Goal: Information Seeking & Learning: Learn about a topic

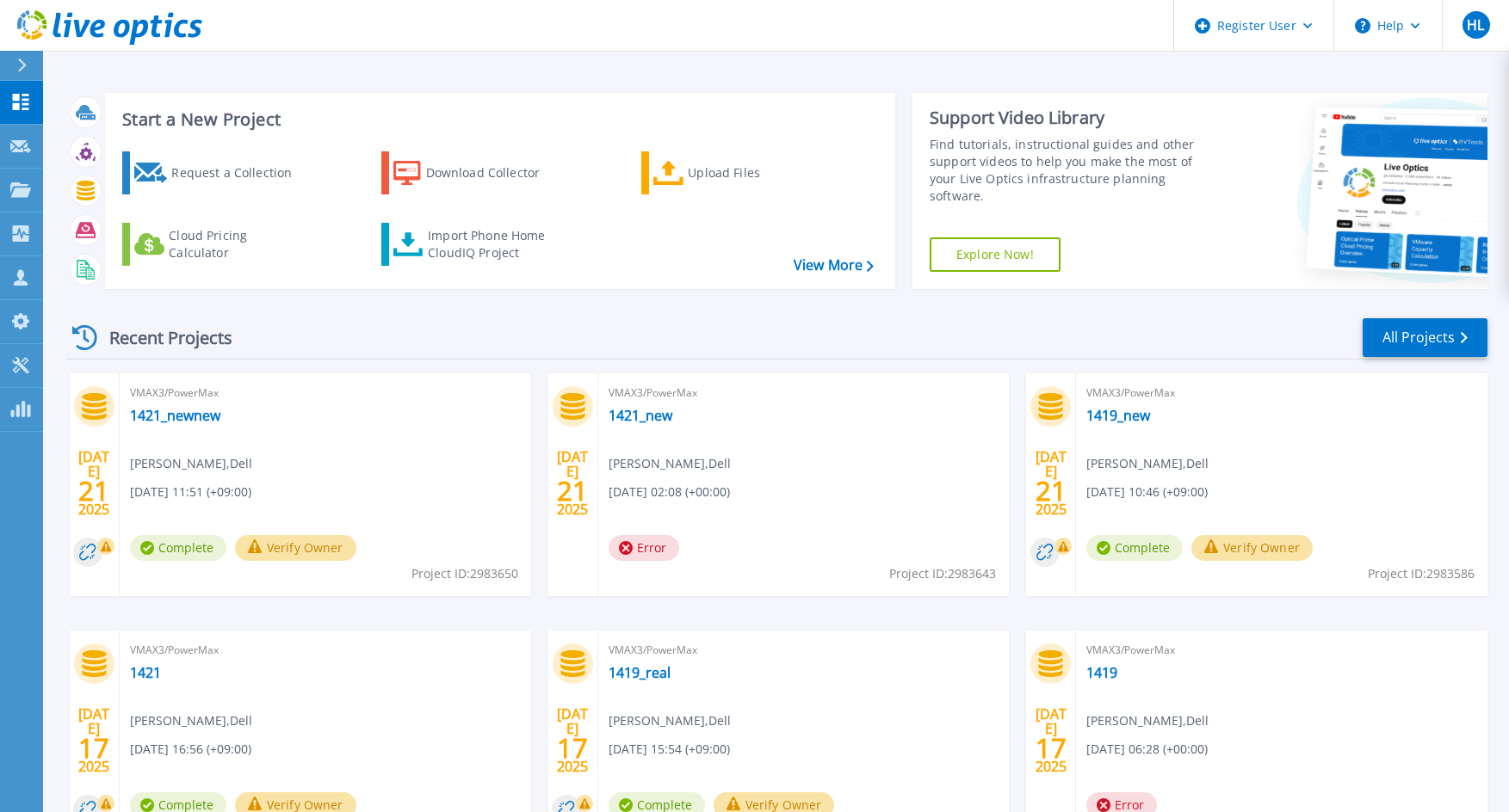
click at [1405, 505] on div "VMAX3/PowerMax 1419_new [PERSON_NAME] , Dell [DATE] 10:46 (+09:00) Complete Ver…" at bounding box center [1281, 484] width 411 height 223
click at [74, 228] on p "Collectors" at bounding box center [73, 235] width 57 height 45
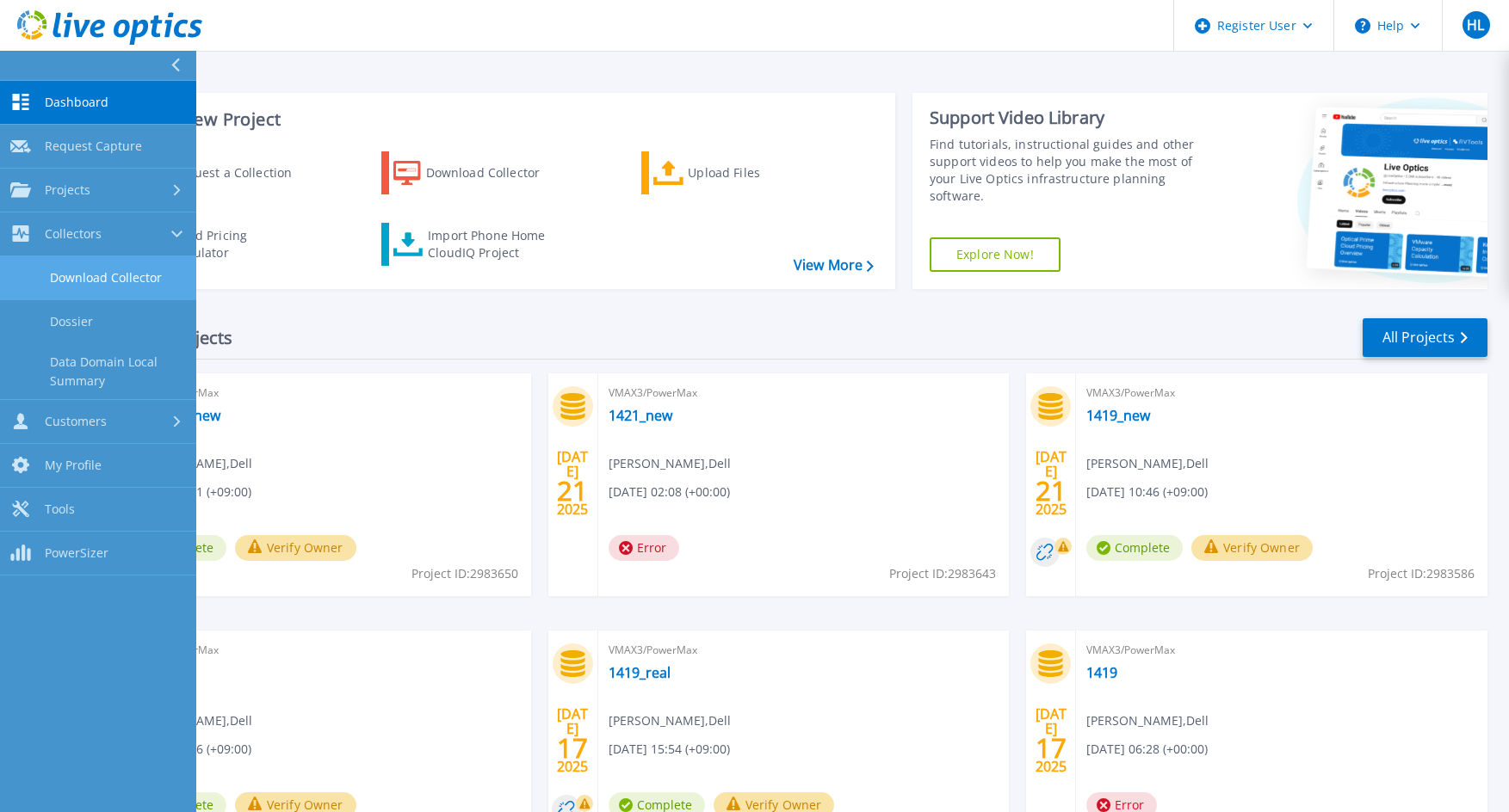
click at [96, 284] on link "Download Collector" at bounding box center [98, 278] width 196 height 44
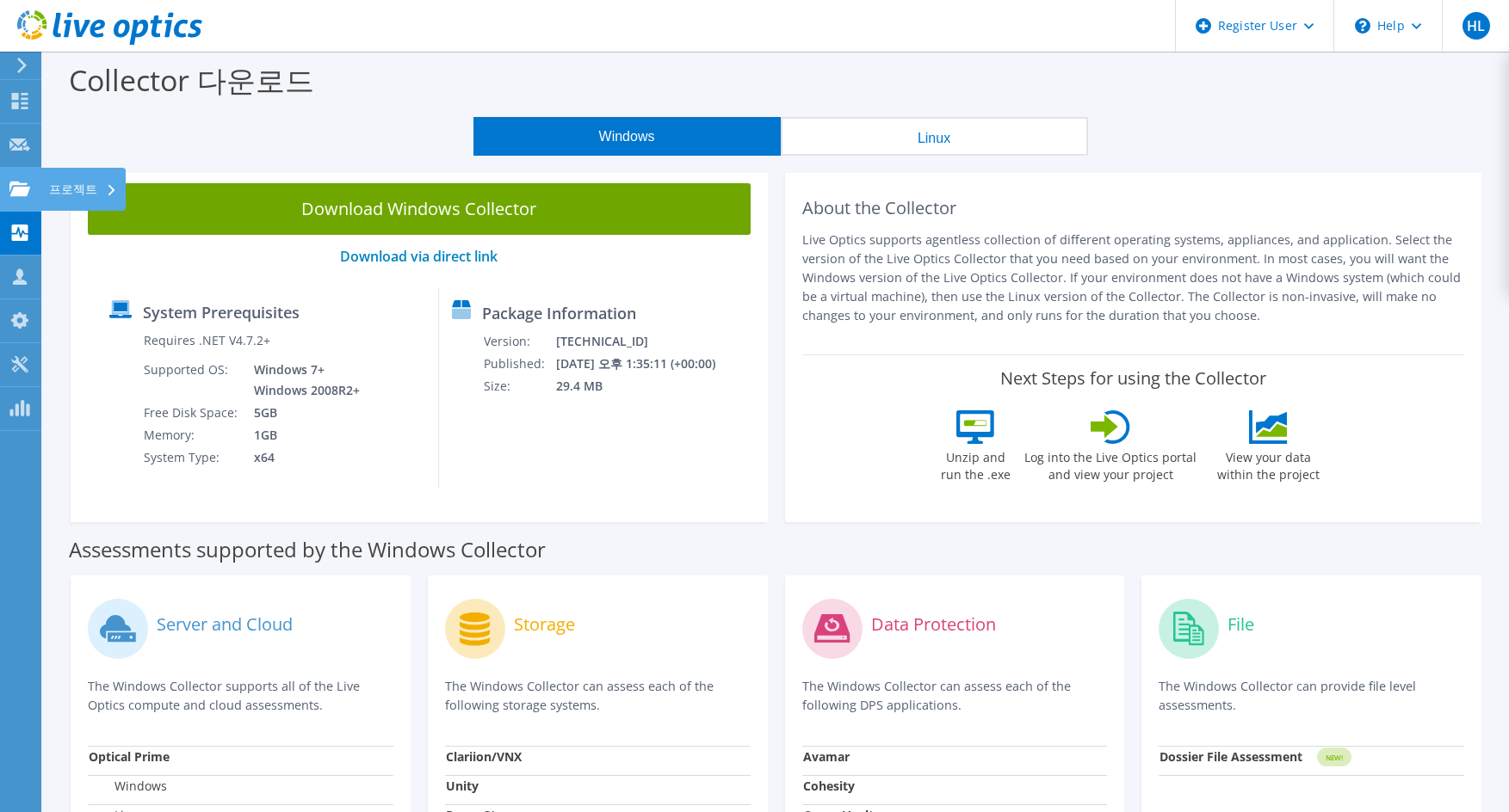
click at [61, 192] on div "프로젝트" at bounding box center [83, 189] width 85 height 43
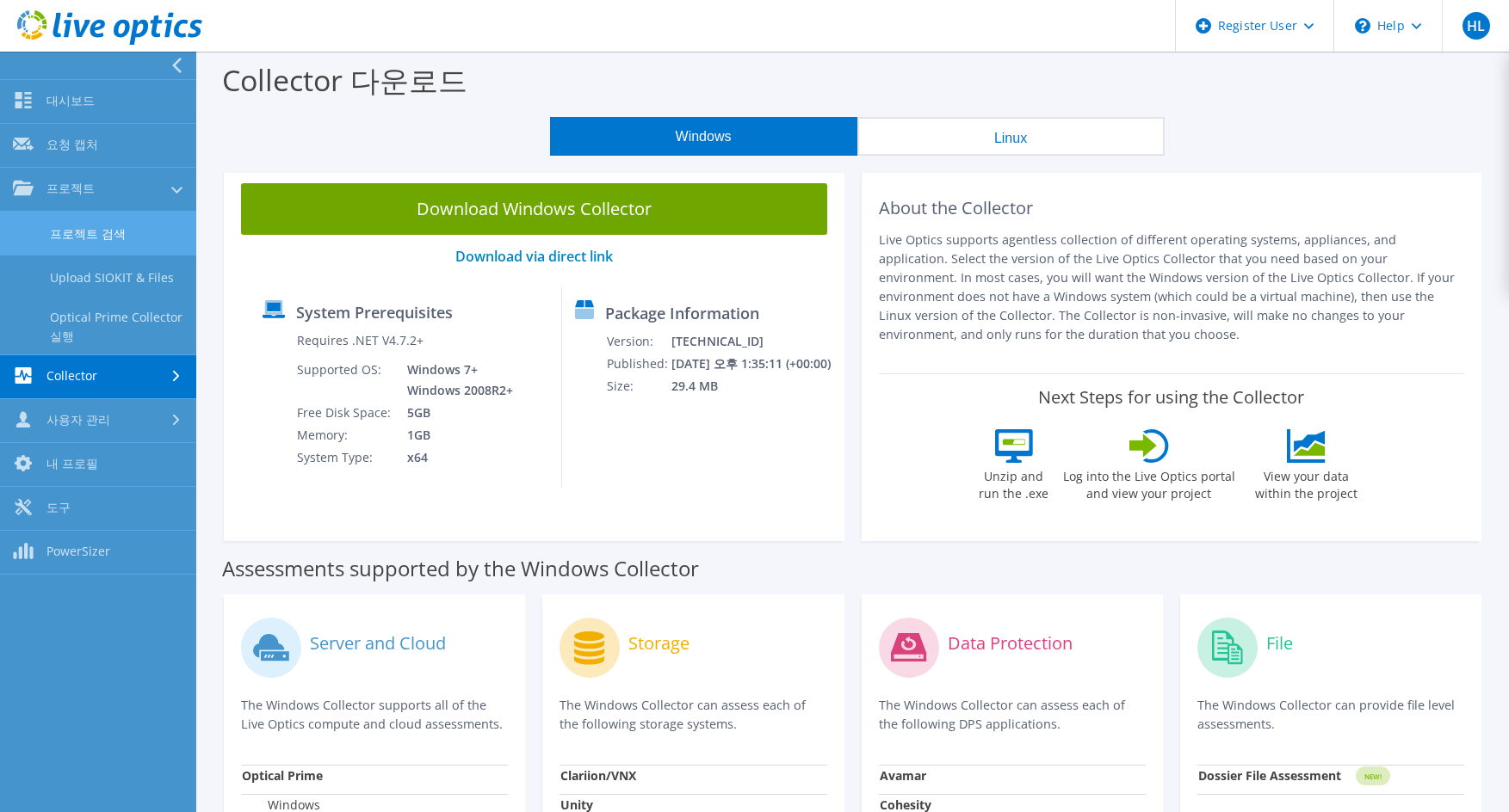
click at [95, 229] on link "프로젝트 검색" at bounding box center [98, 234] width 196 height 44
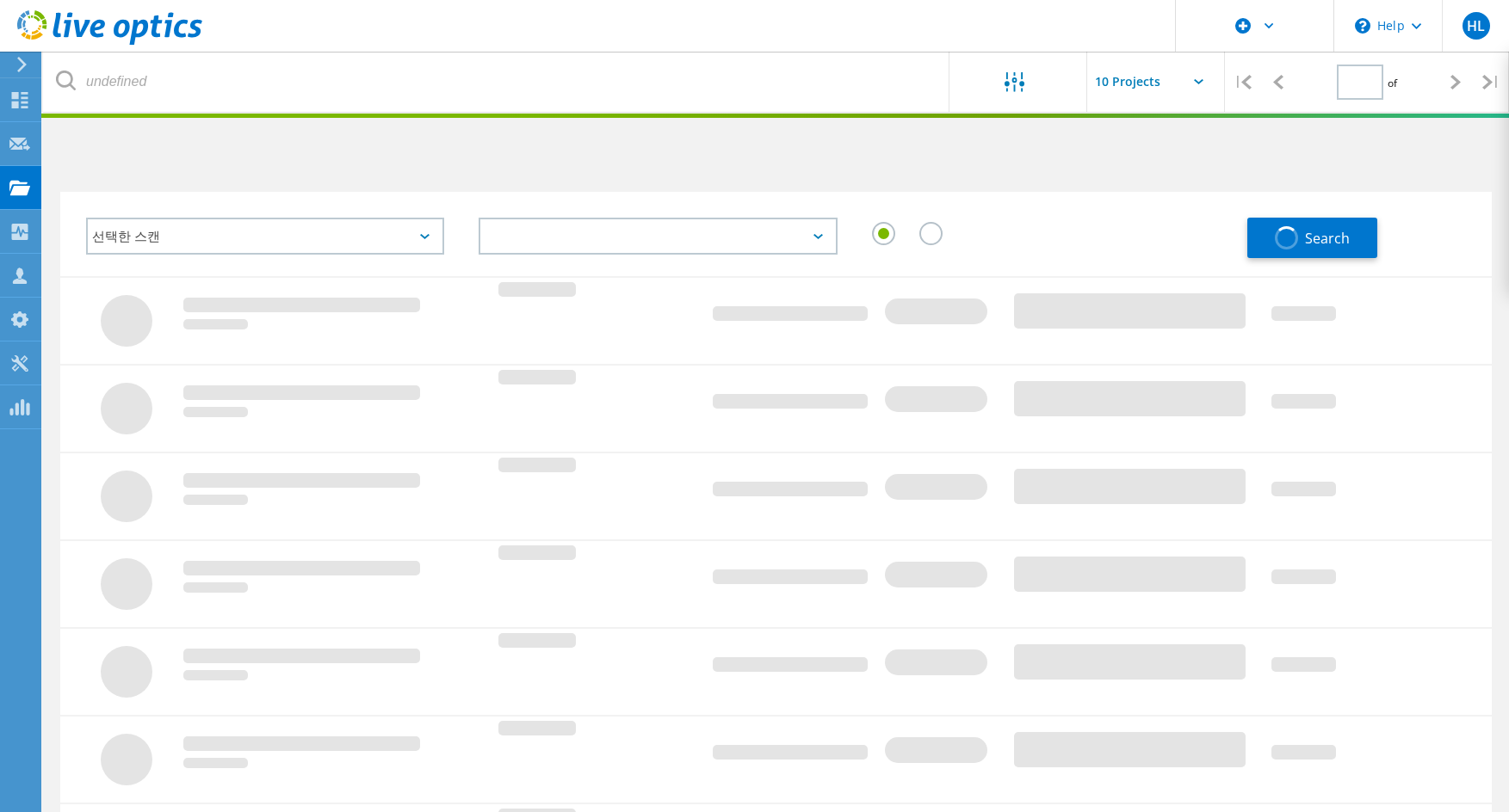
type input "1"
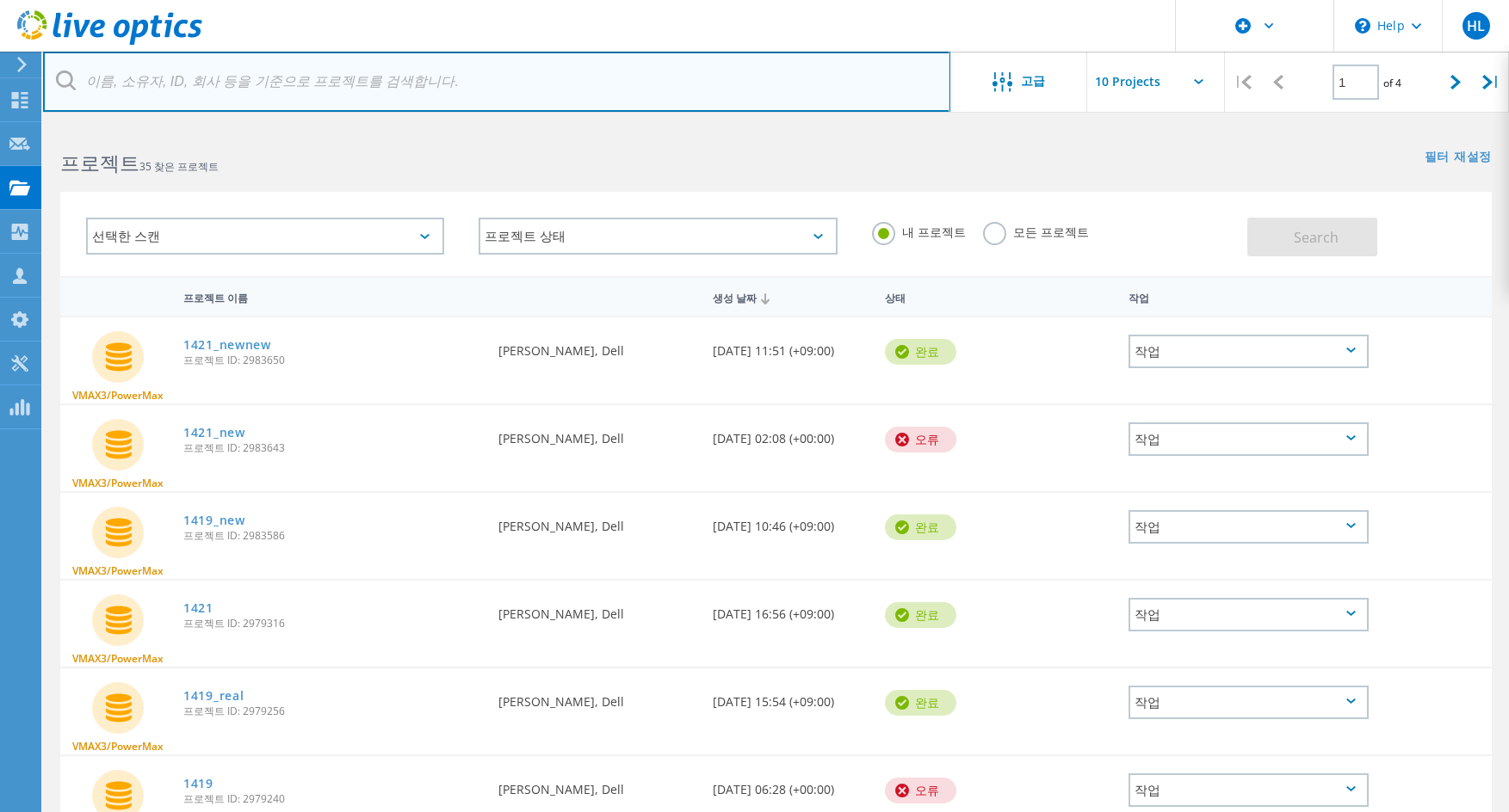
click at [311, 76] on input "text" at bounding box center [497, 82] width 907 height 61
paste input "1451395"
type input "1451395"
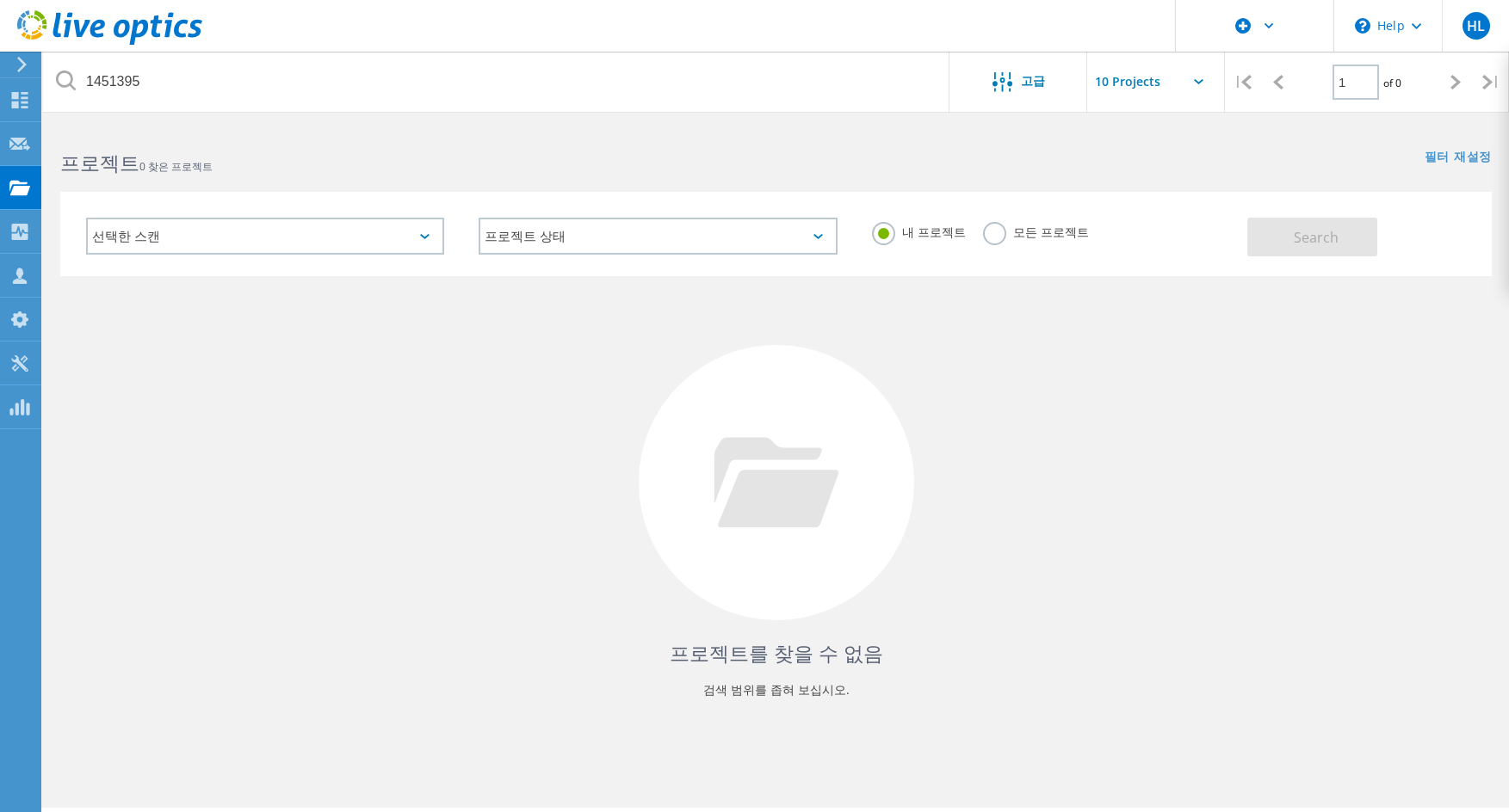
click at [994, 219] on div "내 프로젝트 모든 프로젝트" at bounding box center [1051, 232] width 393 height 63
click at [988, 228] on label "모든 프로젝트" at bounding box center [1035, 230] width 106 height 17
click at [0, 0] on input "모든 프로젝트" at bounding box center [0, 0] width 0 height 0
drag, startPoint x: 1318, startPoint y: 205, endPoint x: 1318, endPoint y: 232, distance: 27.0
click at [1318, 204] on div "Search" at bounding box center [1365, 228] width 236 height 56
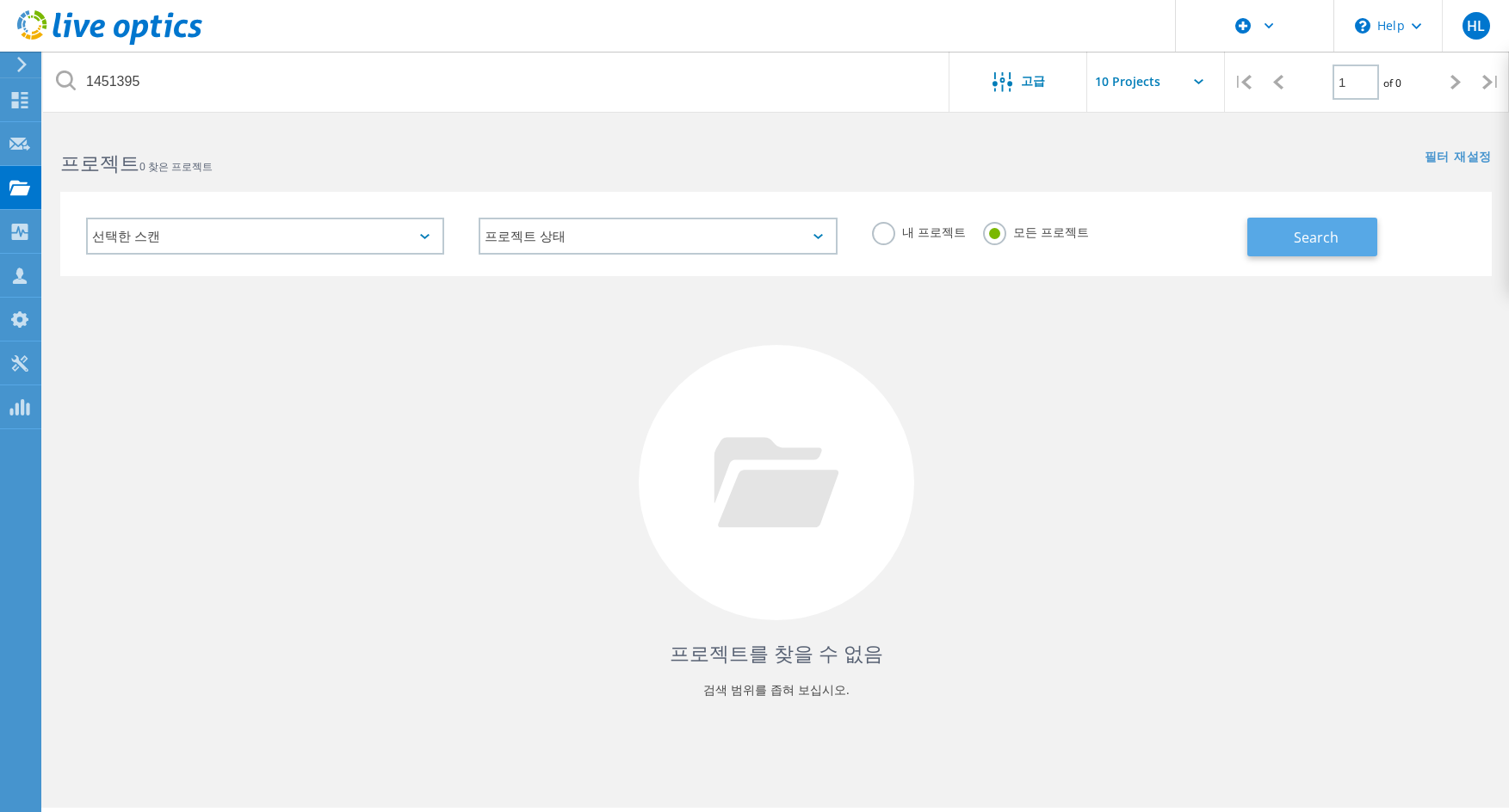
click at [1313, 246] on span "Search" at bounding box center [1316, 238] width 45 height 19
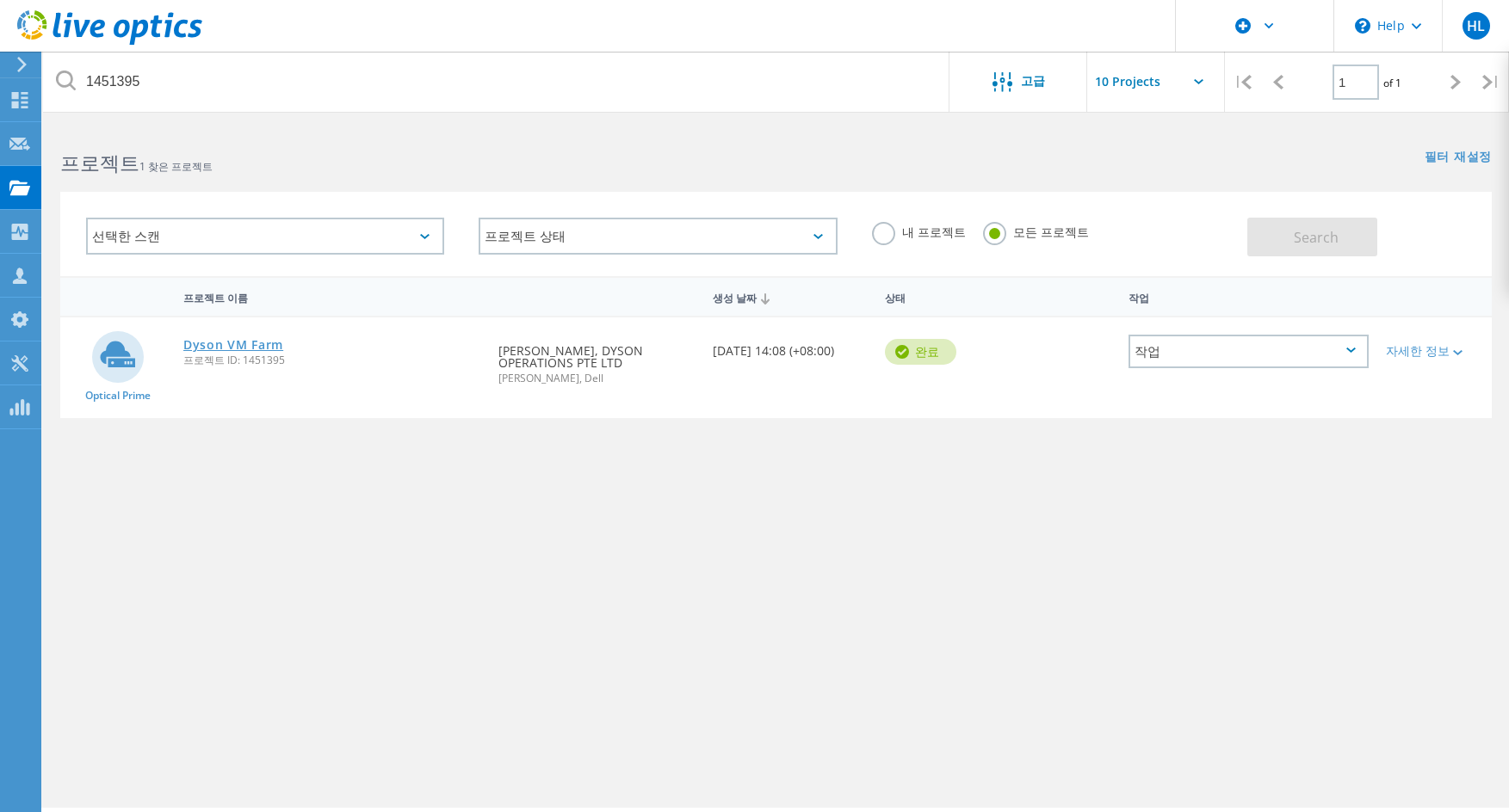
click at [252, 344] on link "Dyson VM Farm" at bounding box center [233, 344] width 100 height 12
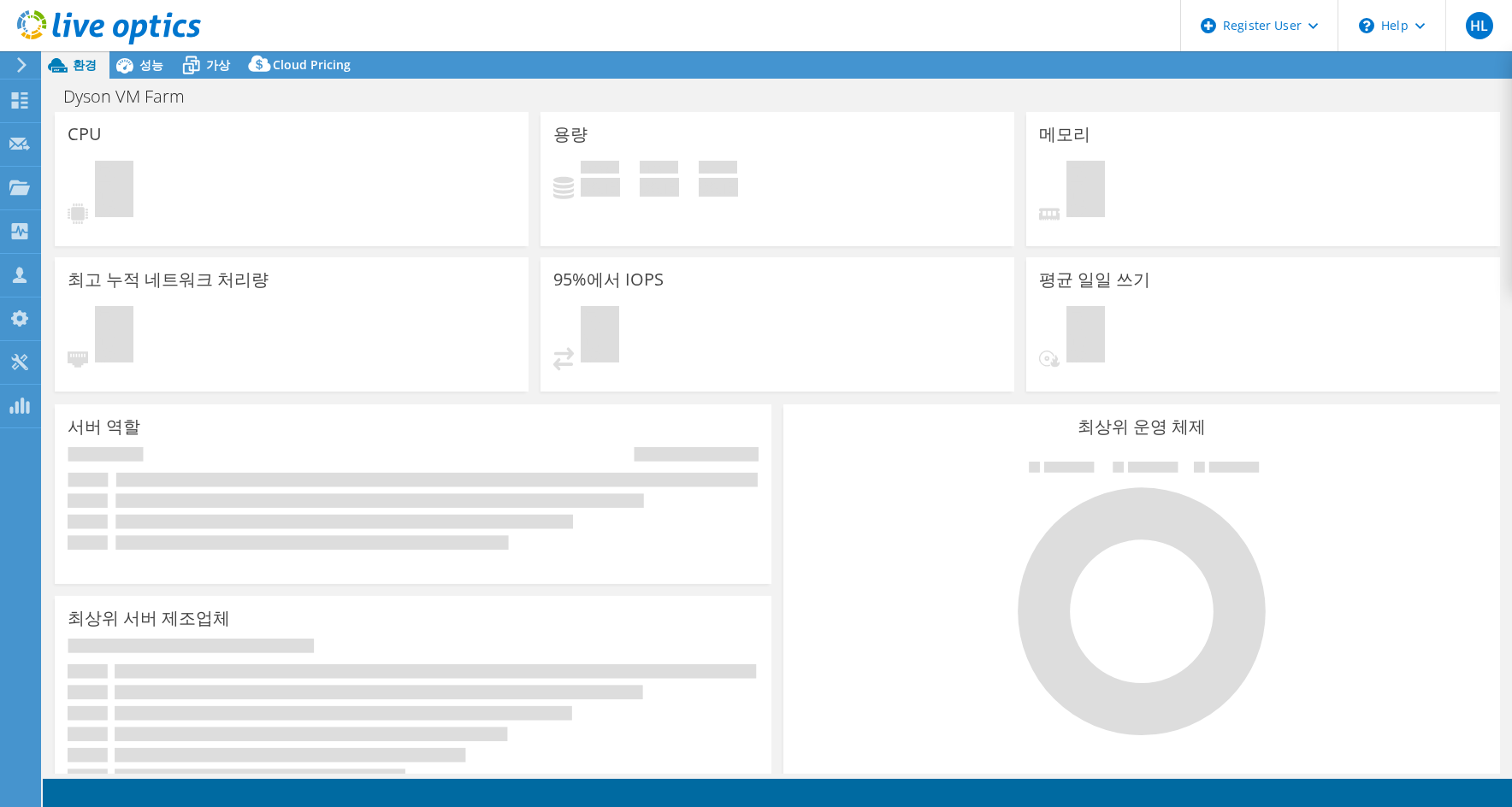
select select "[GEOGRAPHIC_DATA]"
select select "USD"
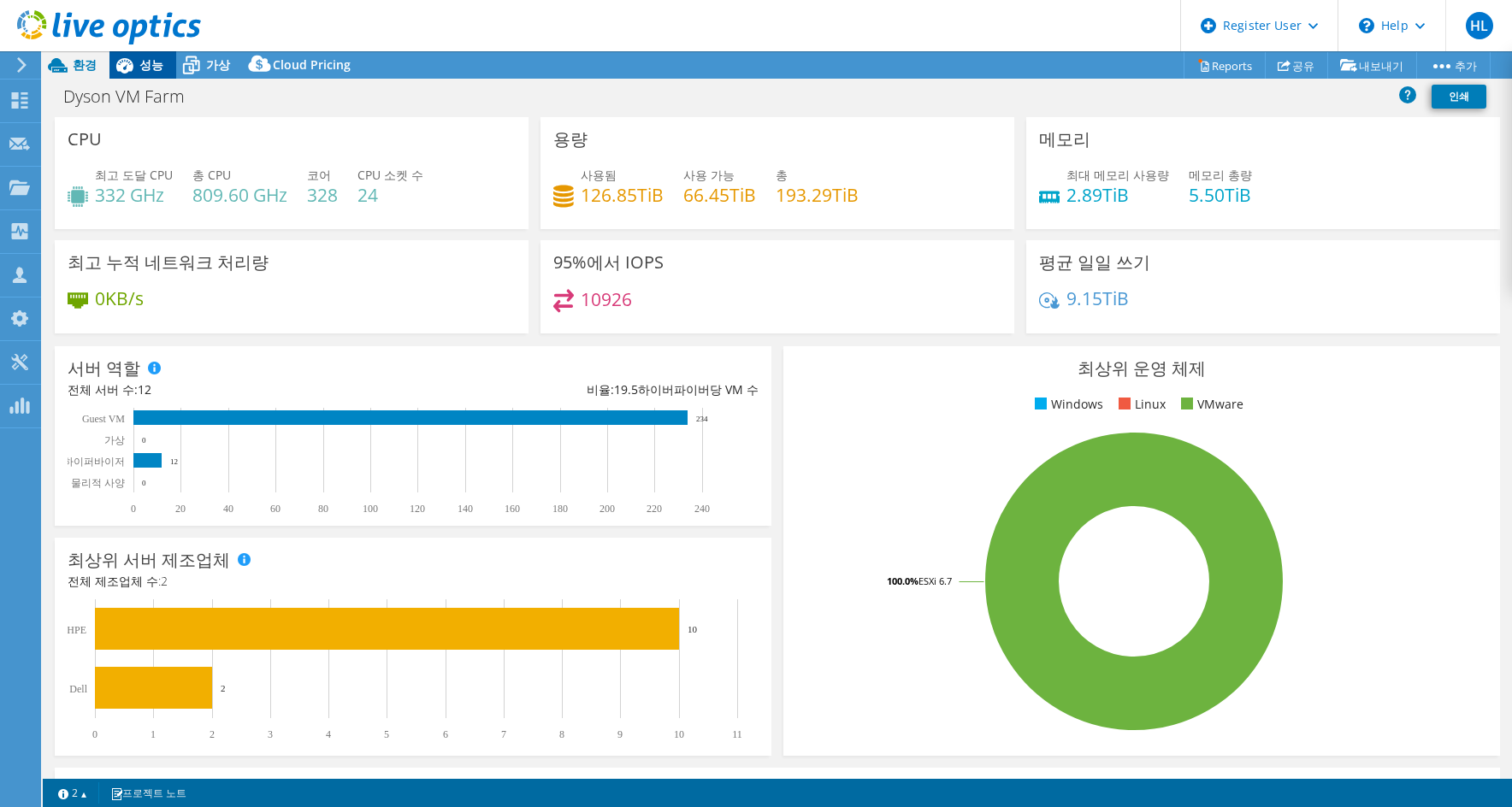
click at [146, 61] on span "성능" at bounding box center [151, 65] width 24 height 16
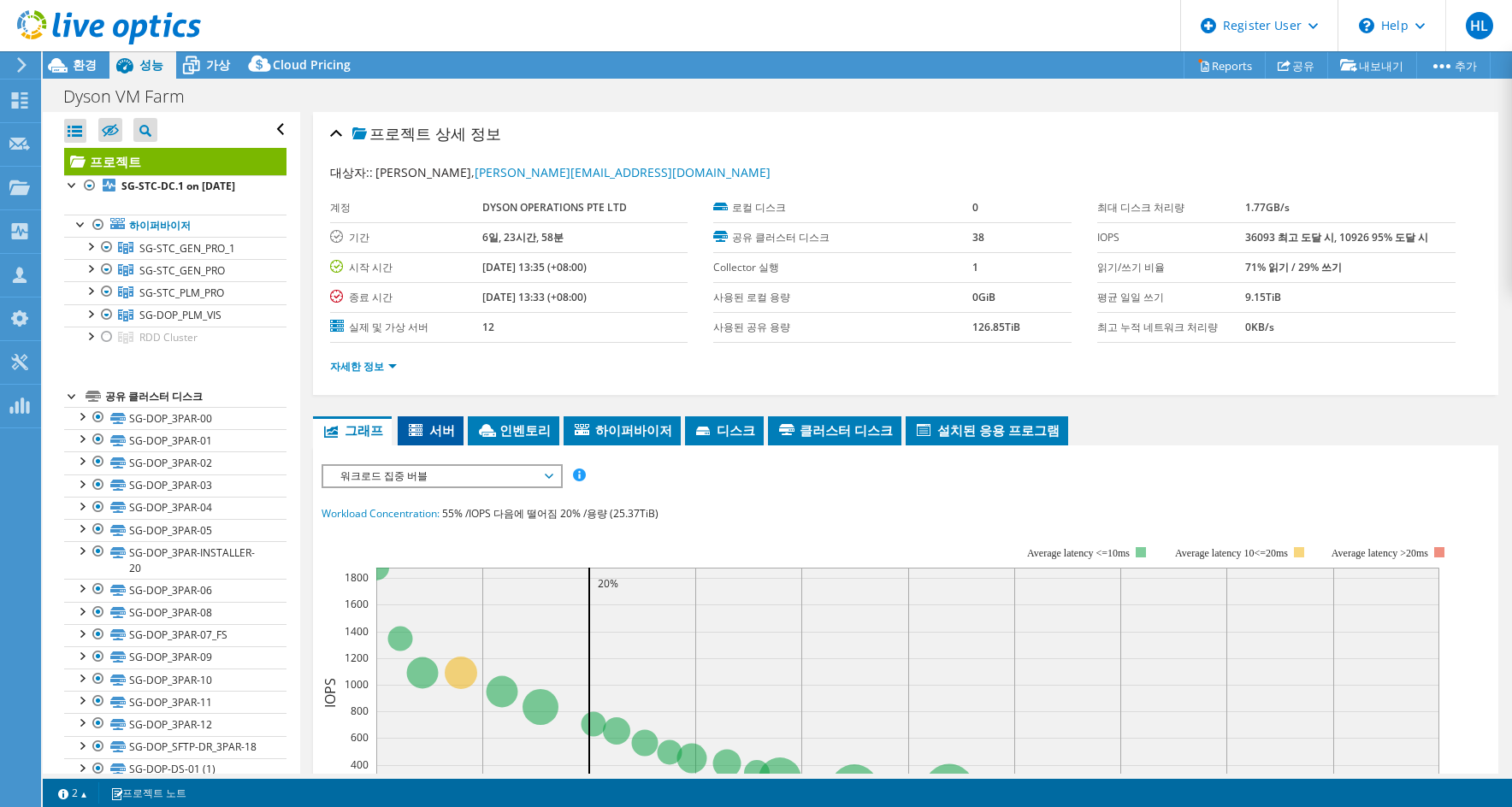
click at [422, 427] on icon at bounding box center [417, 431] width 17 height 15
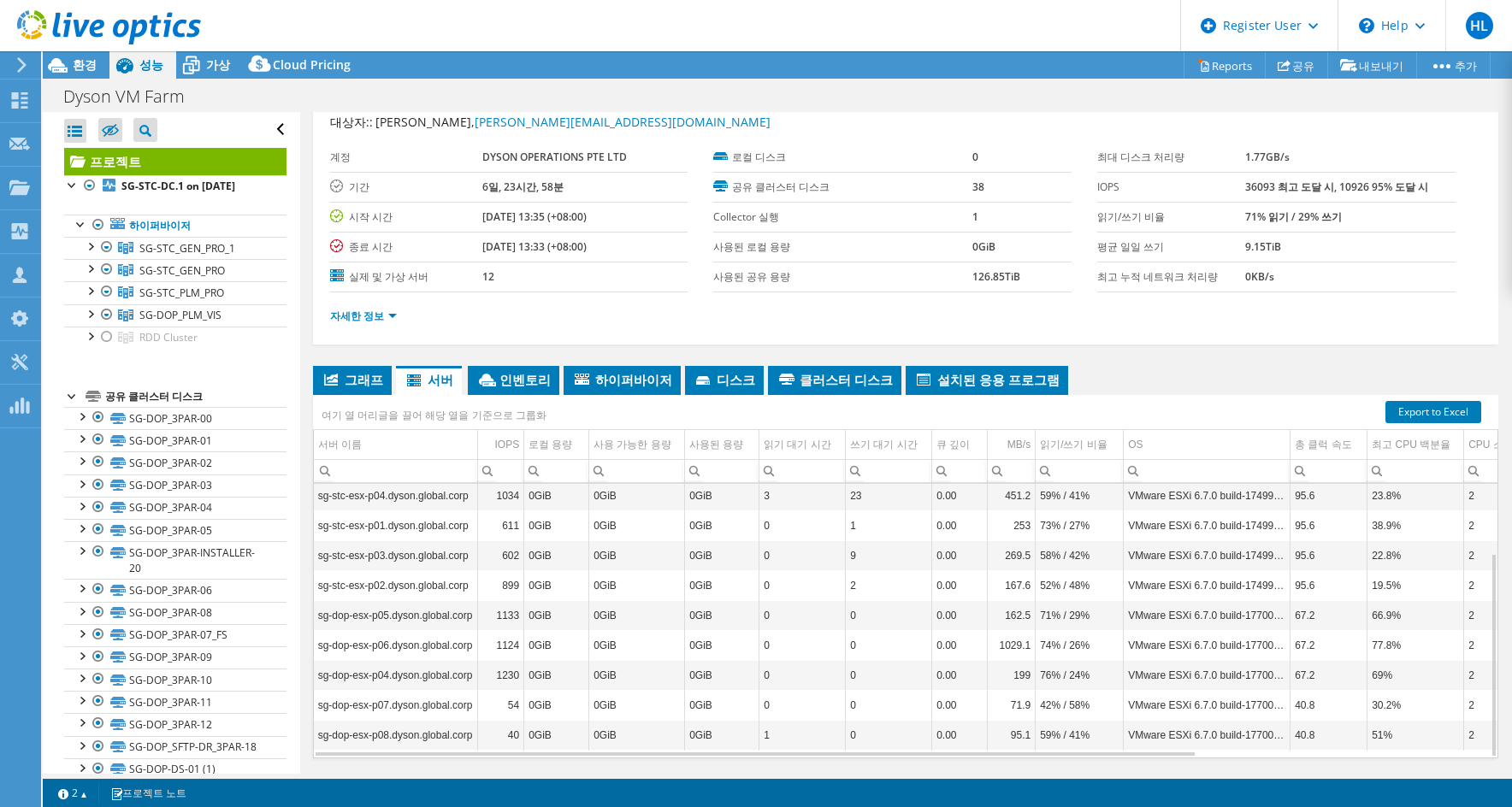
scroll to position [100, 0]
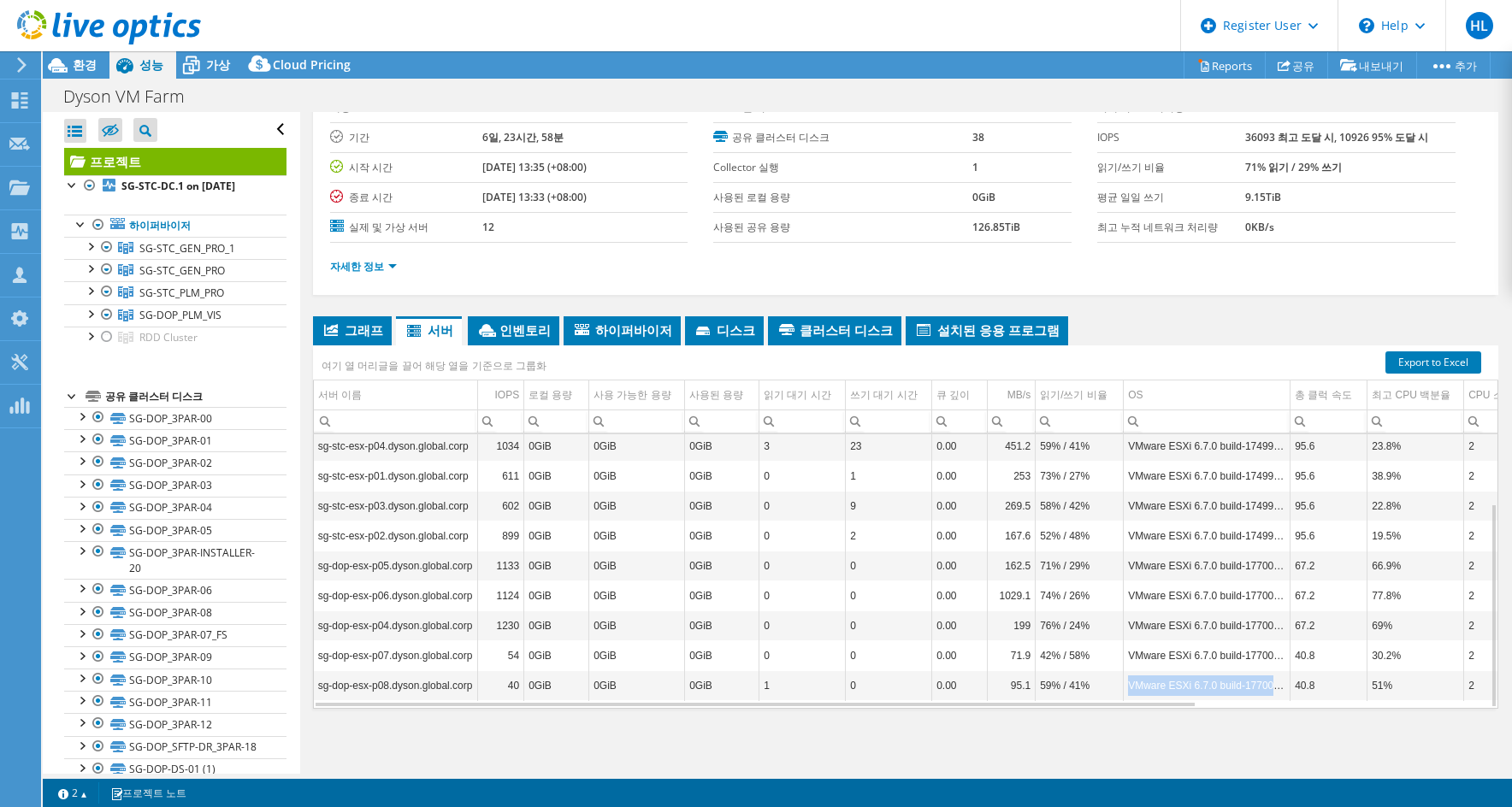
drag, startPoint x: 1124, startPoint y: 699, endPoint x: 1277, endPoint y: 696, distance: 153.0
click at [1277, 696] on td "VMware ESXi 6.7.0 build-17700523" at bounding box center [1206, 685] width 167 height 30
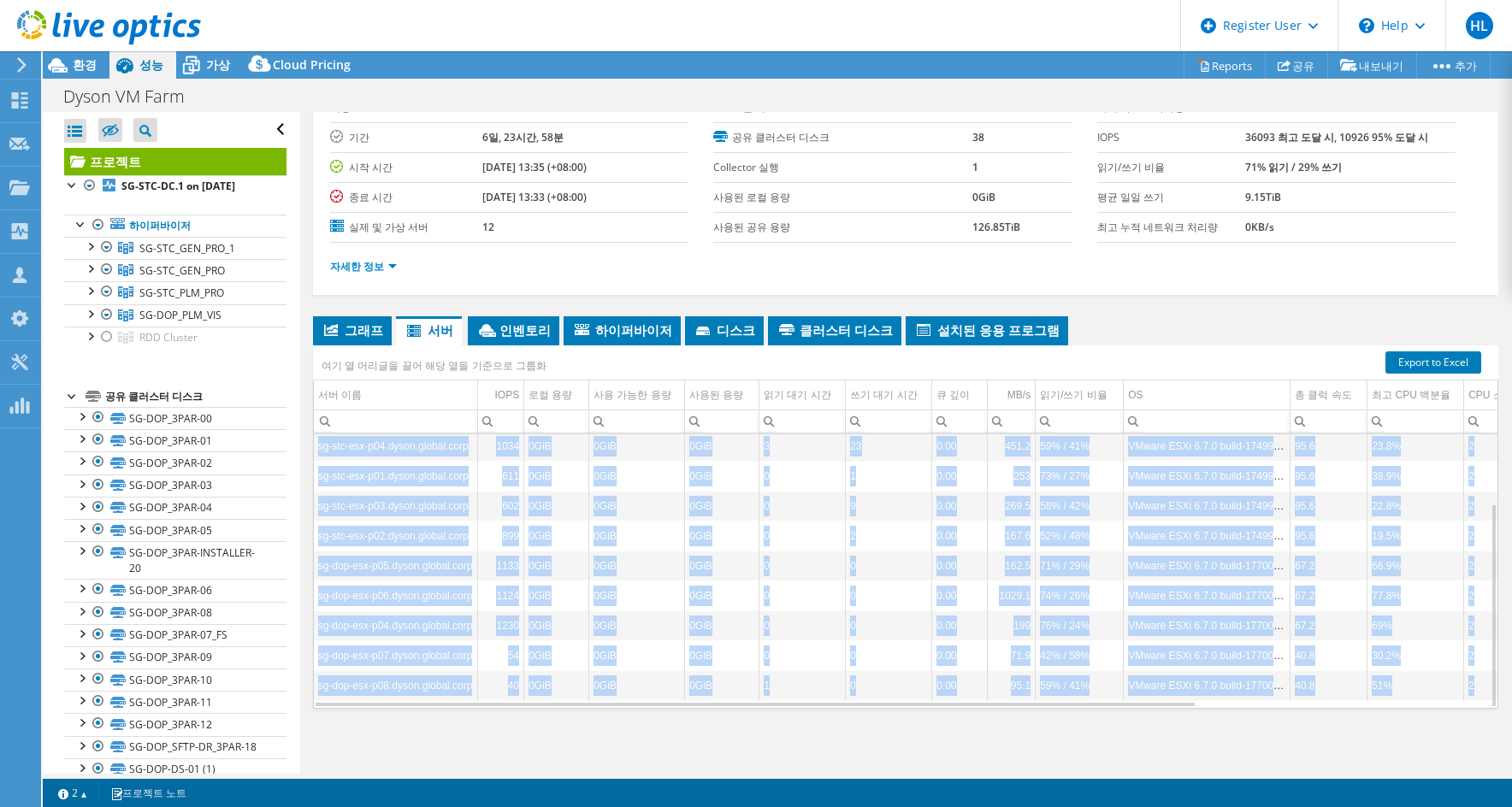
drag, startPoint x: 1093, startPoint y: 708, endPoint x: 1160, endPoint y: 706, distance: 67.0
click at [1160, 706] on div "sg-dop-esx-p01.dyson.global.corp 3034 0GiB 0GiB 0GiB 1 0 0.00 924.4 85% / 15% V…" at bounding box center [906, 571] width 1186 height 275
click at [1159, 705] on div "Data grid" at bounding box center [755, 701] width 879 height 9
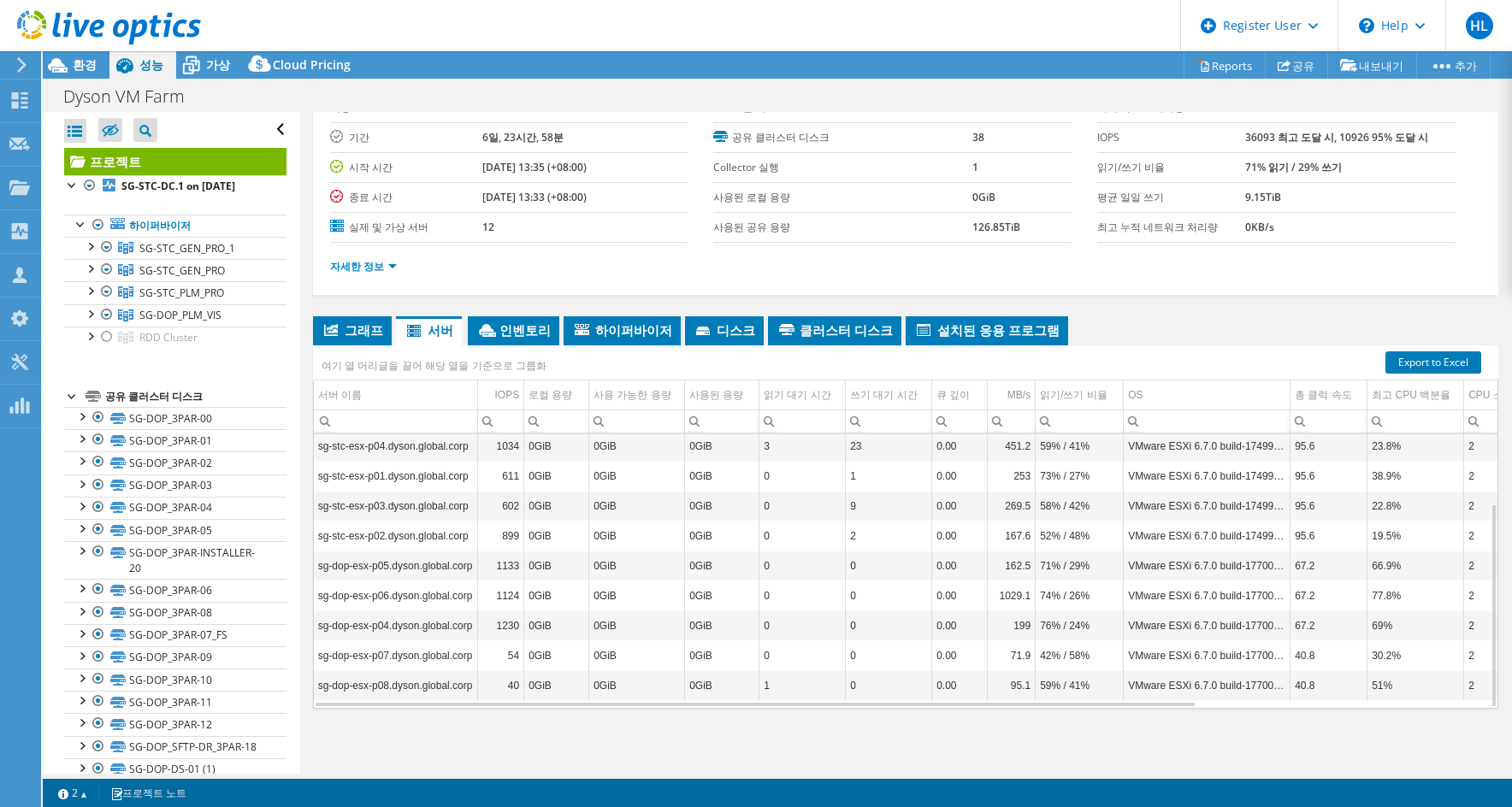
click at [1162, 729] on div "그래프 서버 인벤토리 하이퍼바이저 디스크 클러스터 디스크 IOPS" at bounding box center [906, 530] width 1186 height 428
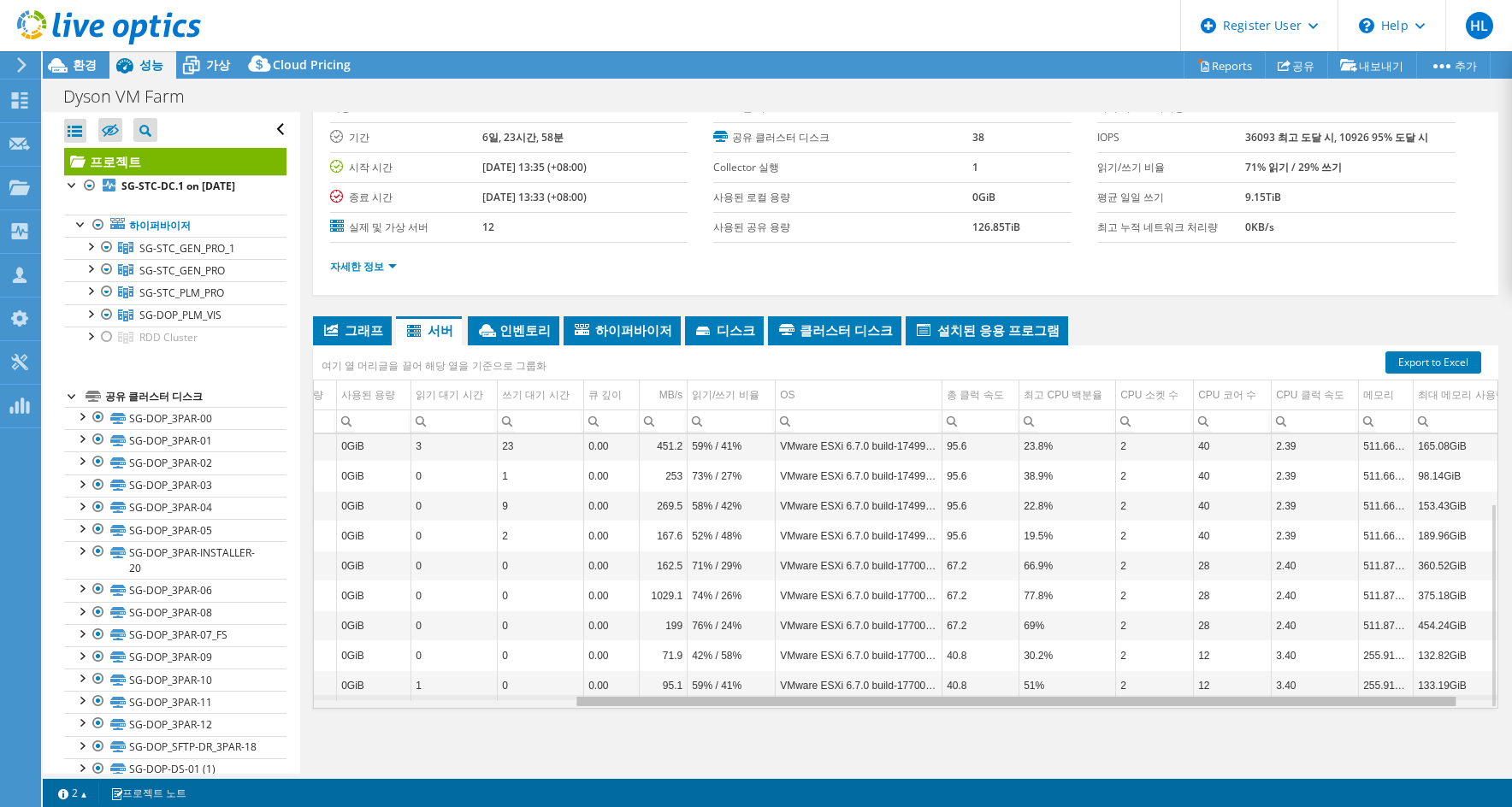
scroll to position [0, 0]
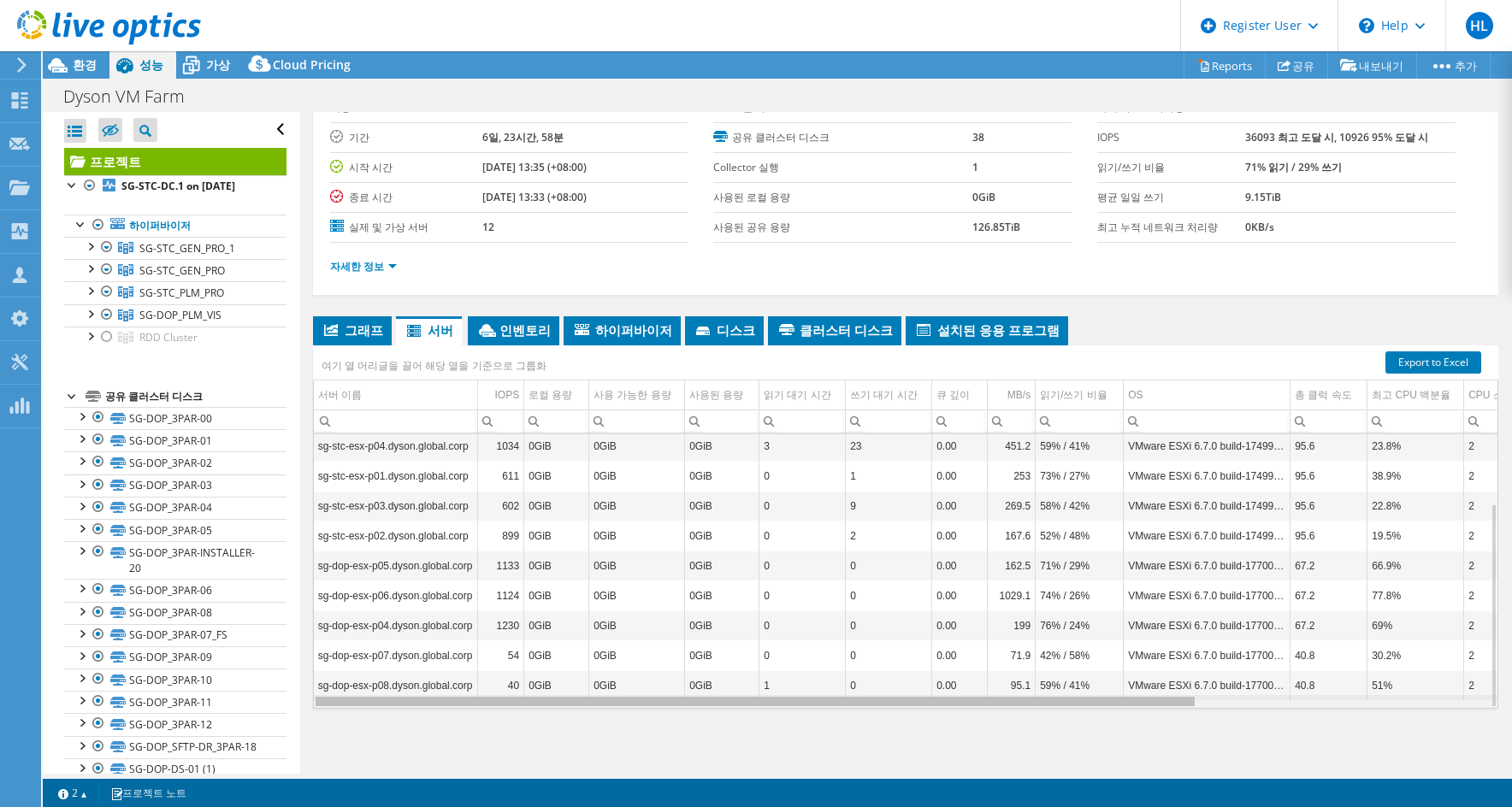
drag, startPoint x: 1144, startPoint y: 702, endPoint x: 1, endPoint y: 609, distance: 1146.8
click at [173, 640] on body "HL Dell 사용자 Hyunseok Lee Hyunseok.L@dell.com Dell My Profile Log Out \n Help Ex…" at bounding box center [756, 403] width 1512 height 807
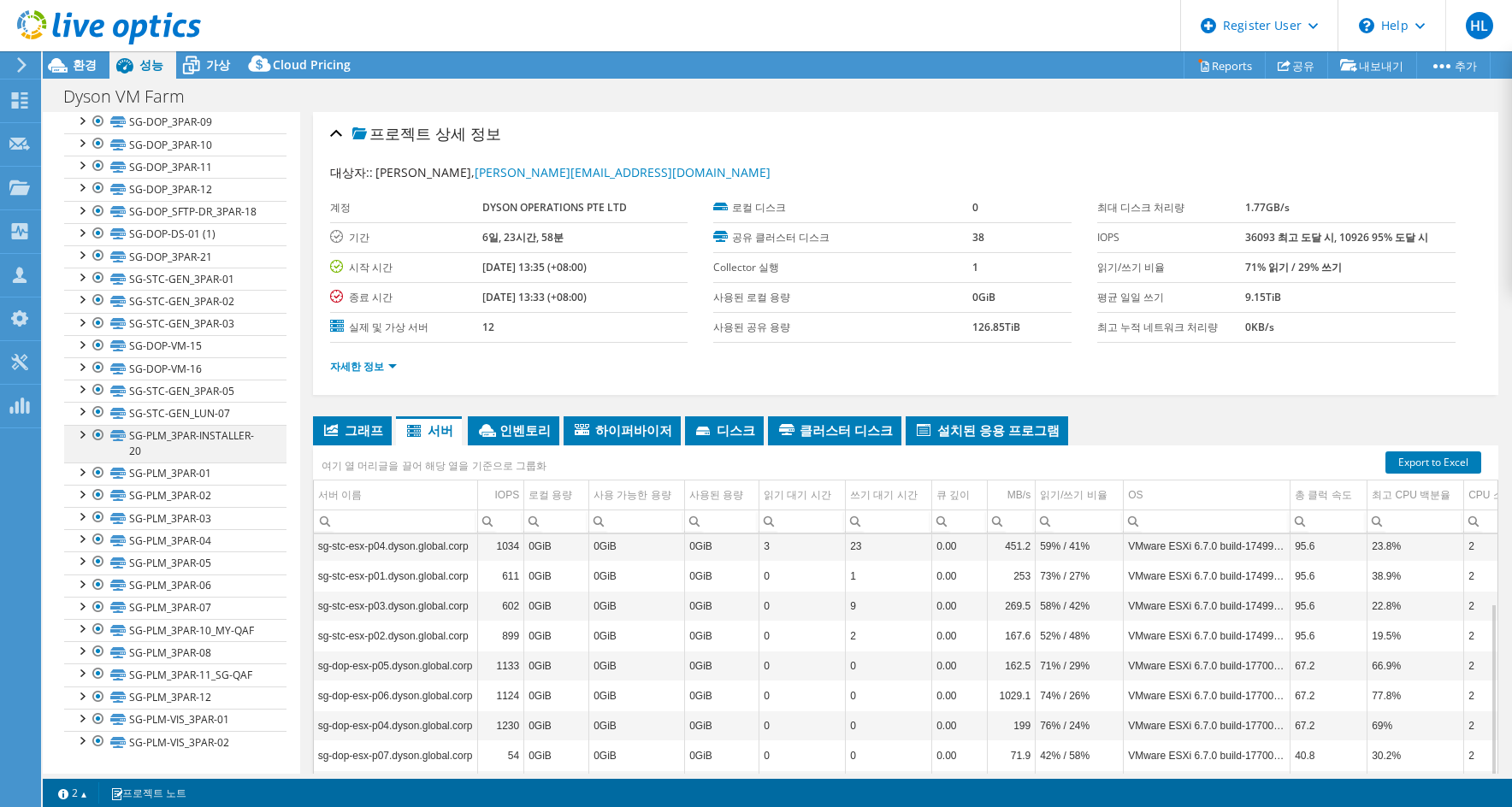
click at [95, 425] on div at bounding box center [98, 435] width 17 height 21
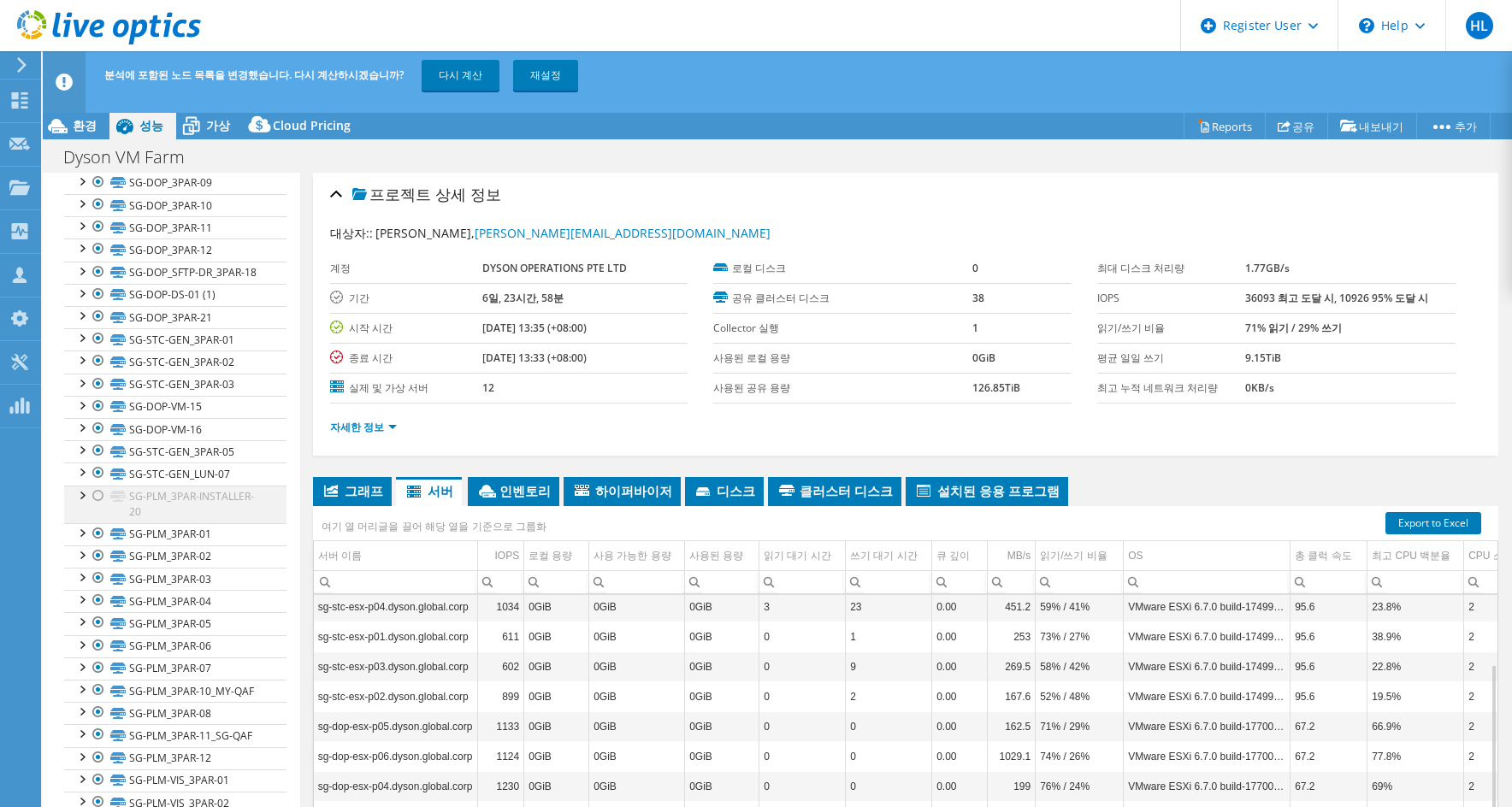
click at [88, 486] on div at bounding box center [81, 494] width 17 height 17
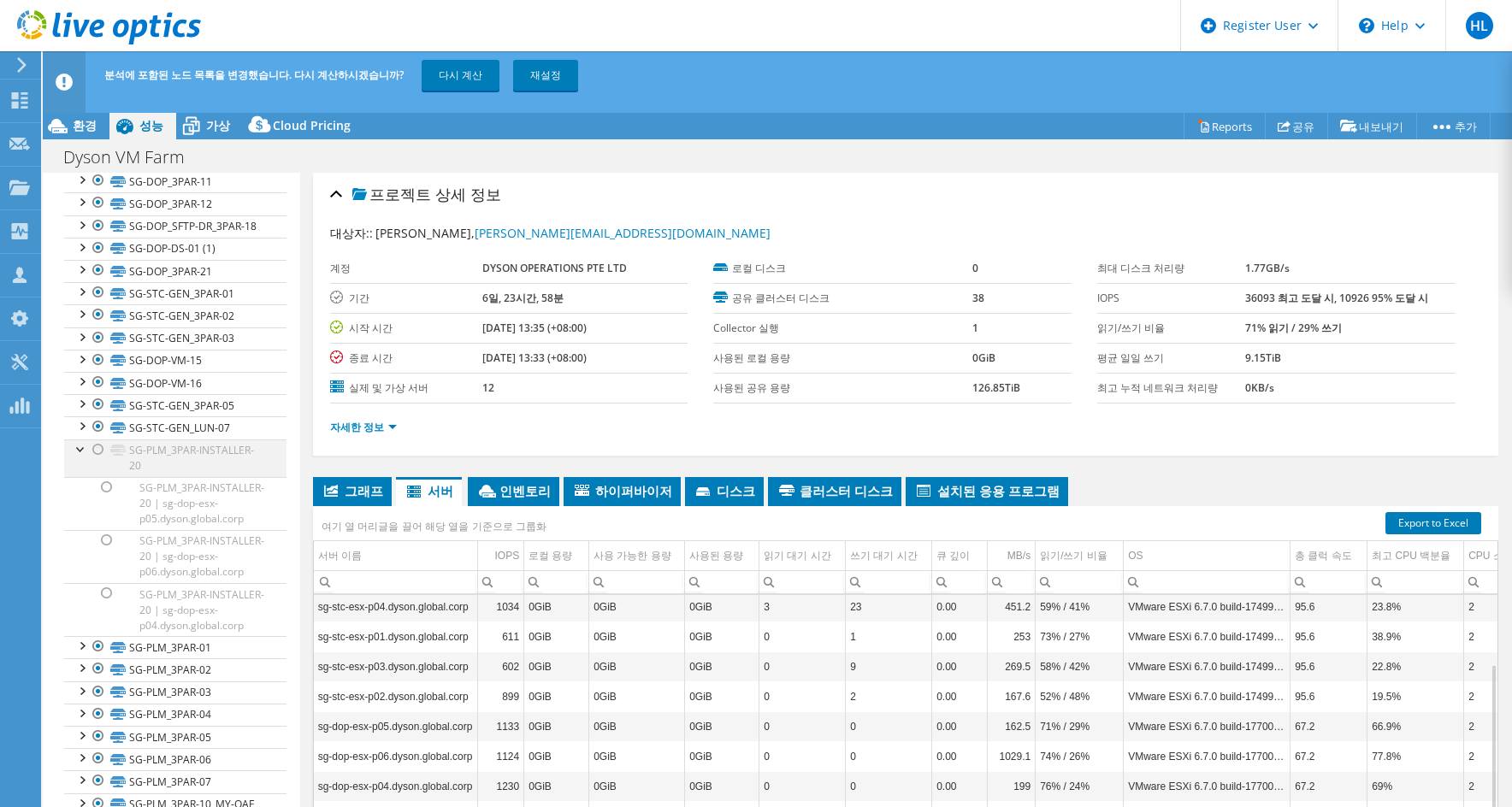
click at [97, 460] on div at bounding box center [98, 450] width 17 height 21
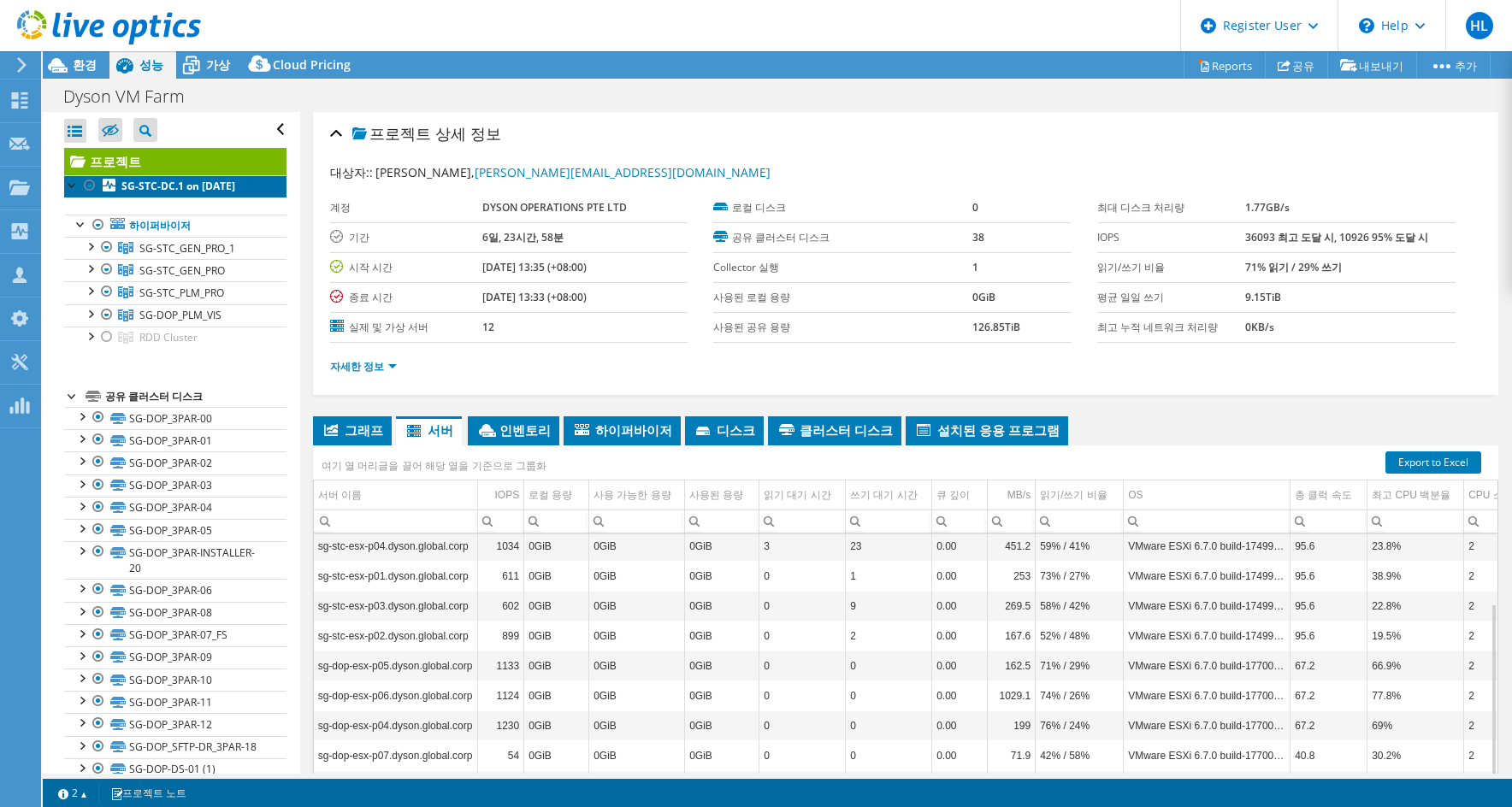
click at [164, 186] on b "SG-STC-DC.1 on 10/29/2021" at bounding box center [178, 186] width 114 height 15
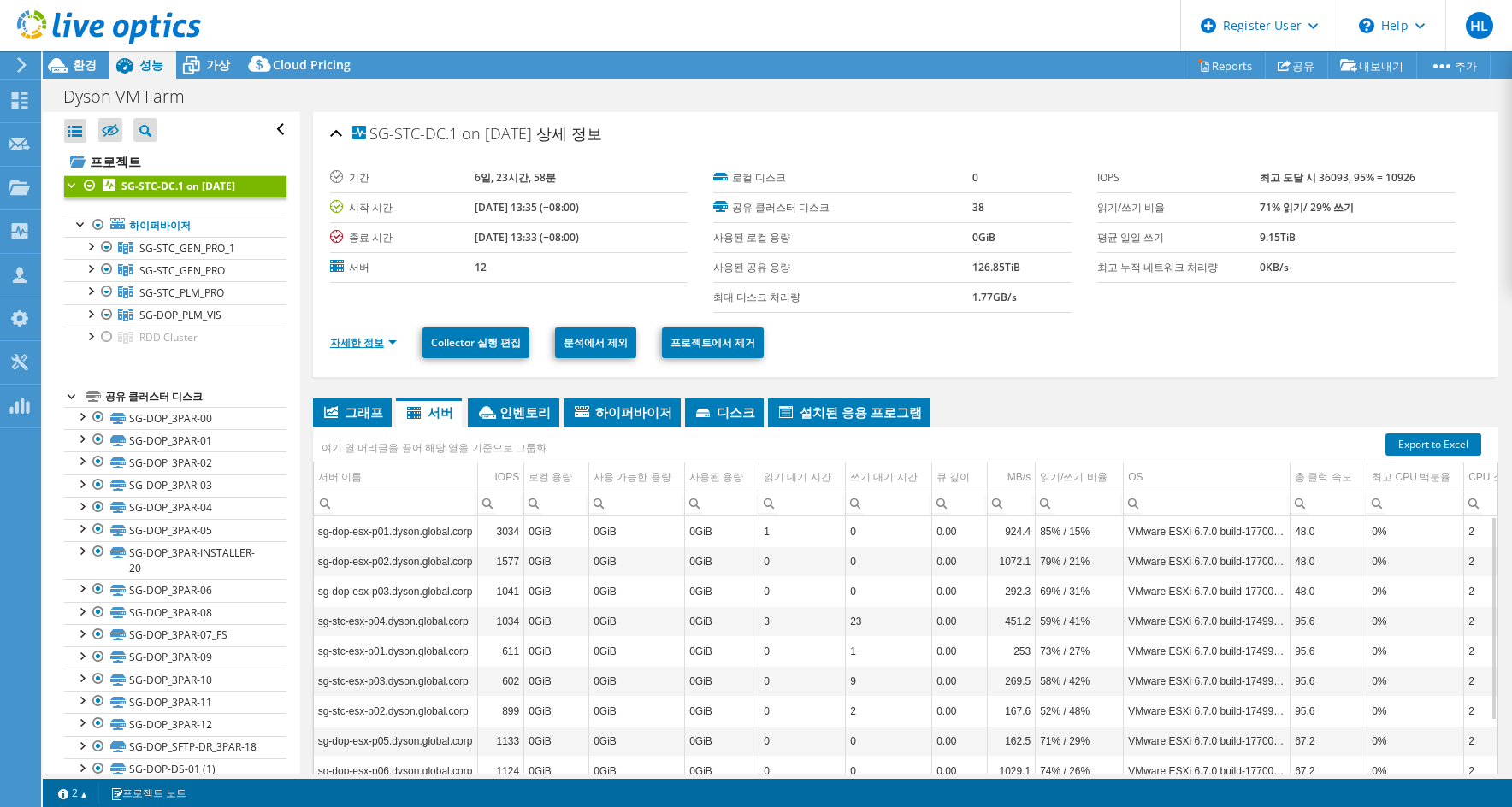
click at [352, 341] on link "자세한 정보" at bounding box center [363, 343] width 67 height 15
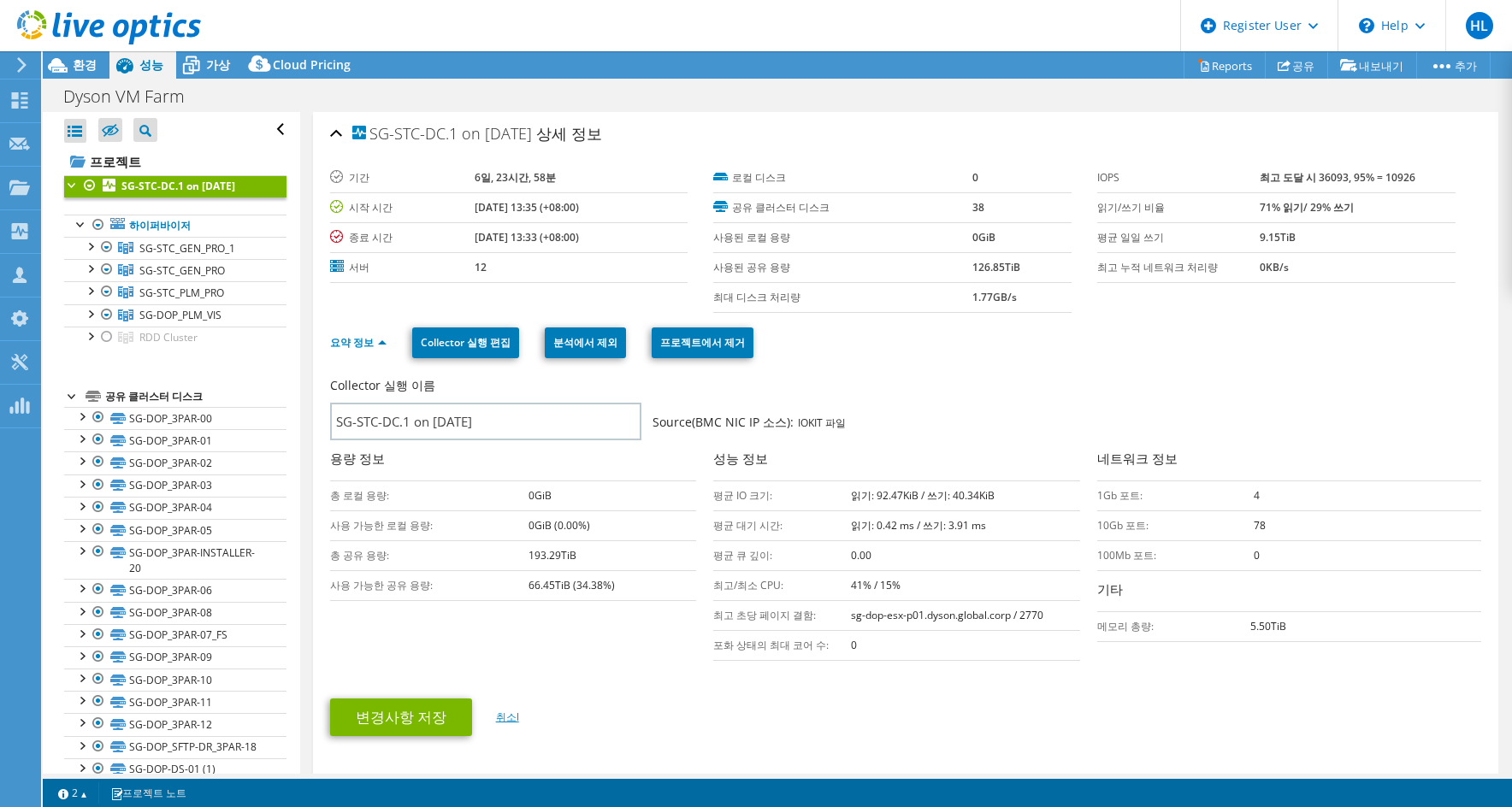
click at [507, 711] on link "취소l" at bounding box center [507, 717] width 23 height 15
click at [184, 255] on span "SG-STC_GEN_PRO_1" at bounding box center [187, 248] width 96 height 15
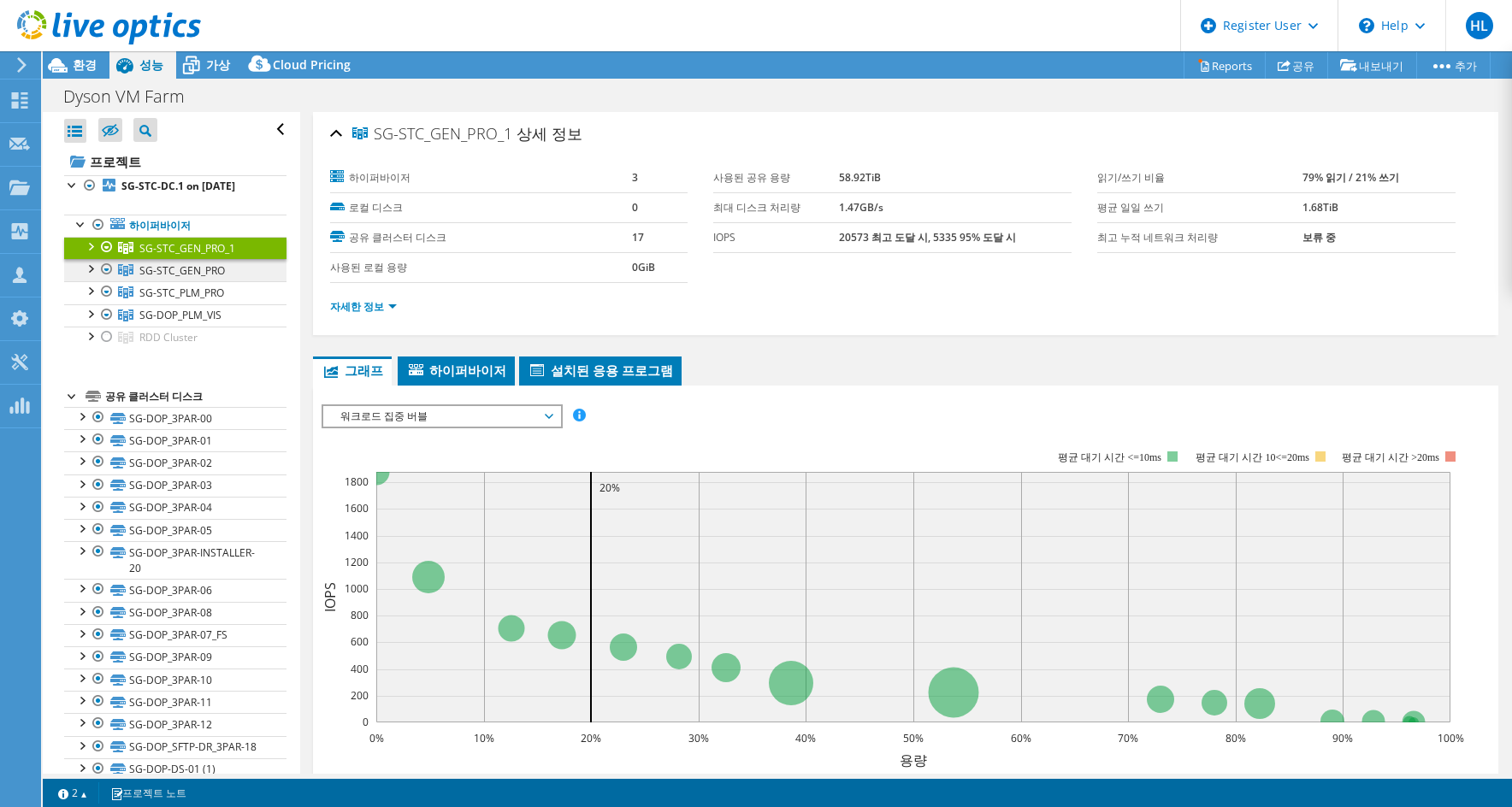
click at [182, 255] on span "SG-STC_GEN_PRO" at bounding box center [187, 248] width 96 height 15
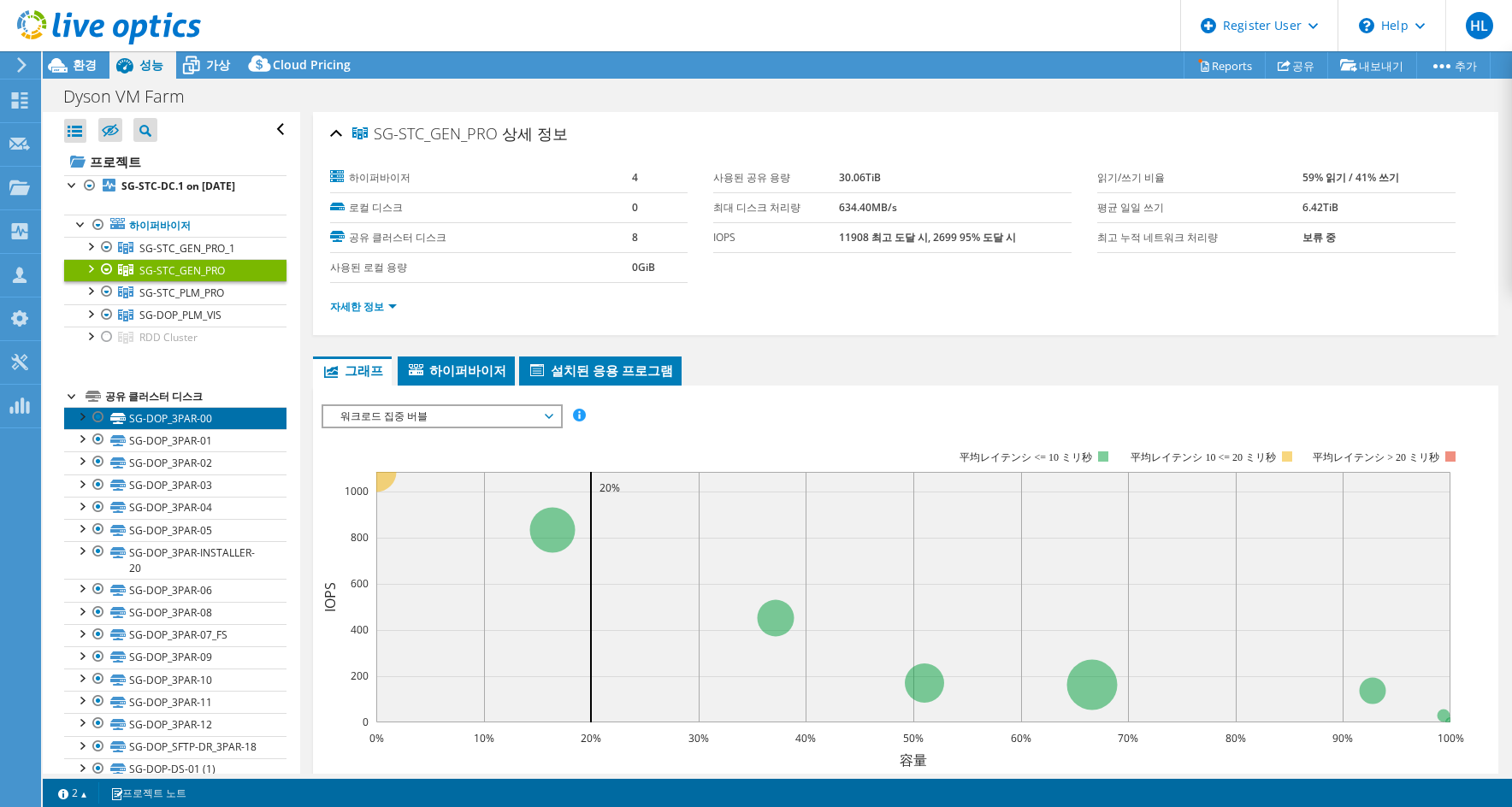
click at [159, 429] on link "SG-DOP_3PAR-00" at bounding box center [175, 418] width 223 height 22
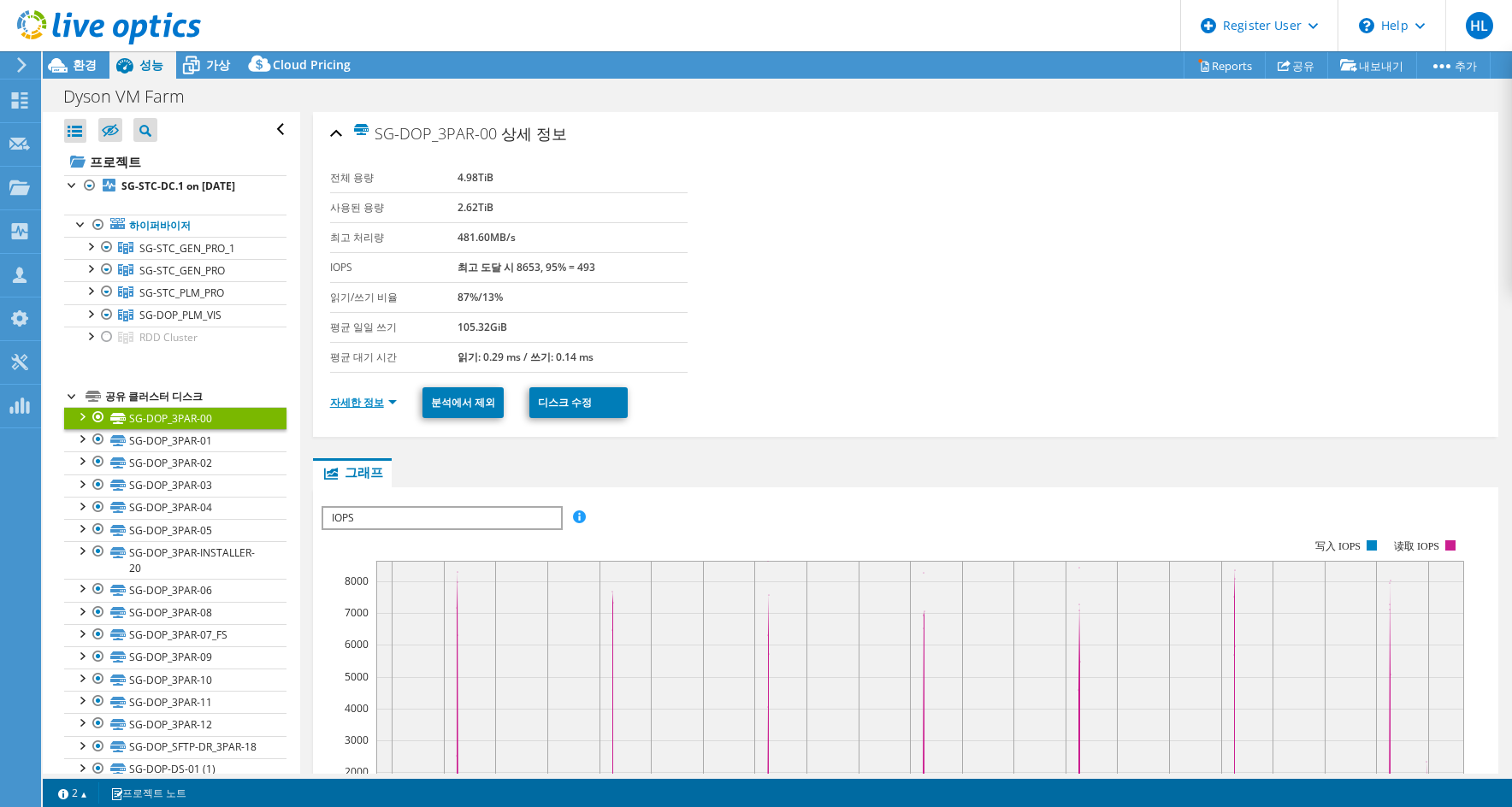
click at [353, 403] on link "자세한 정보" at bounding box center [363, 402] width 67 height 15
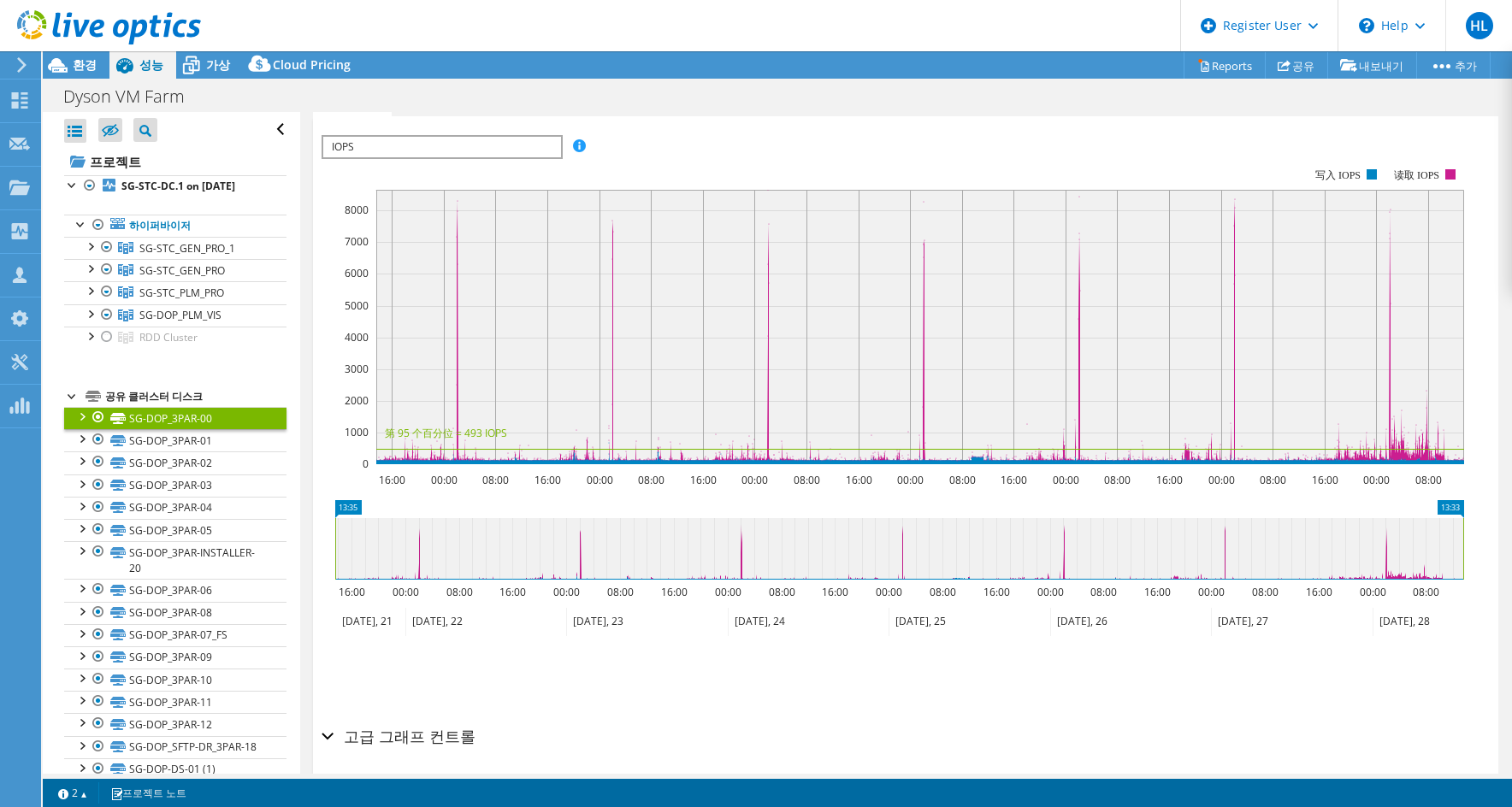
scroll to position [760, 0]
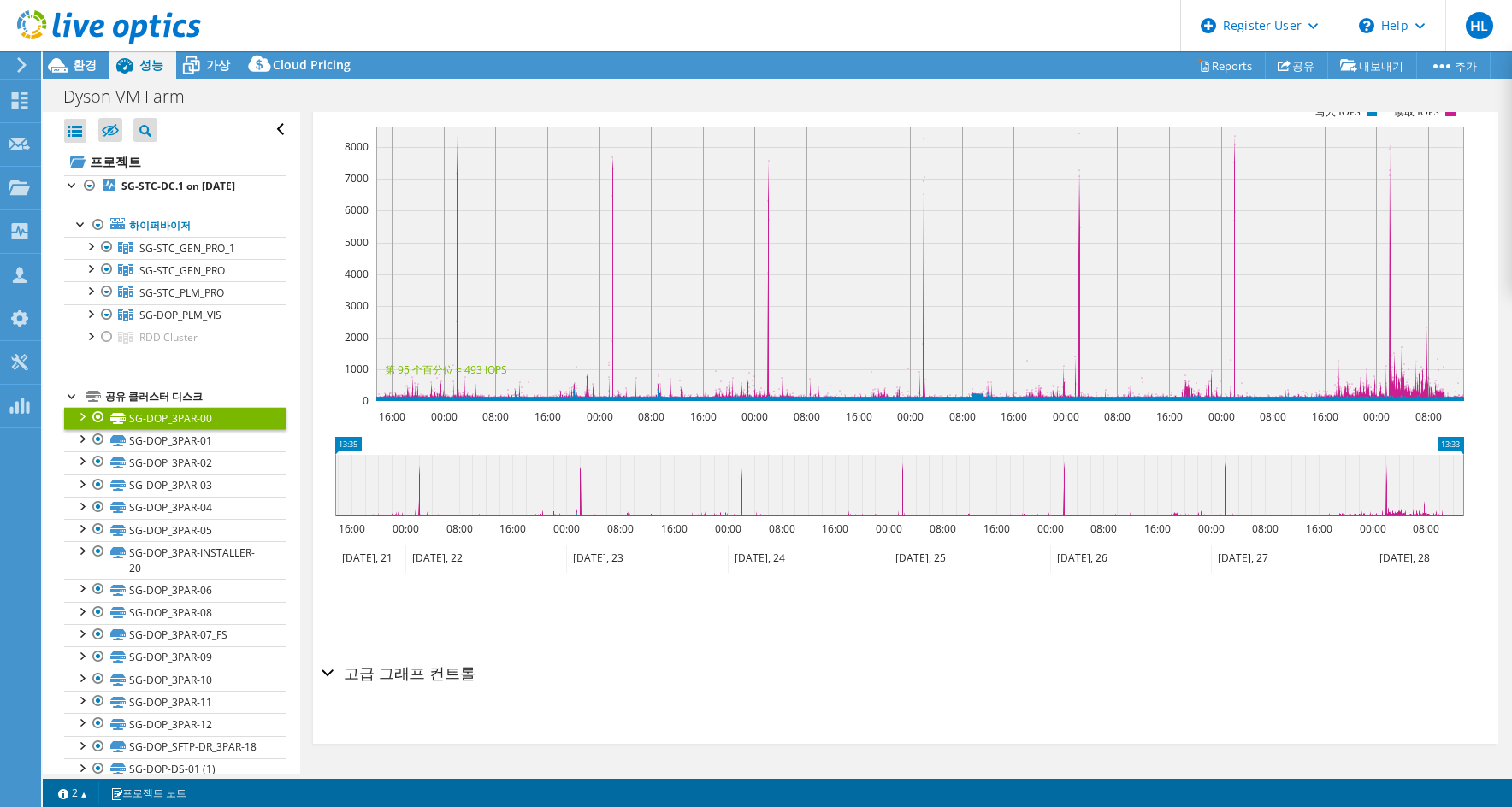
click at [453, 674] on h2 "고급 그래프 컨트롤" at bounding box center [399, 673] width 154 height 35
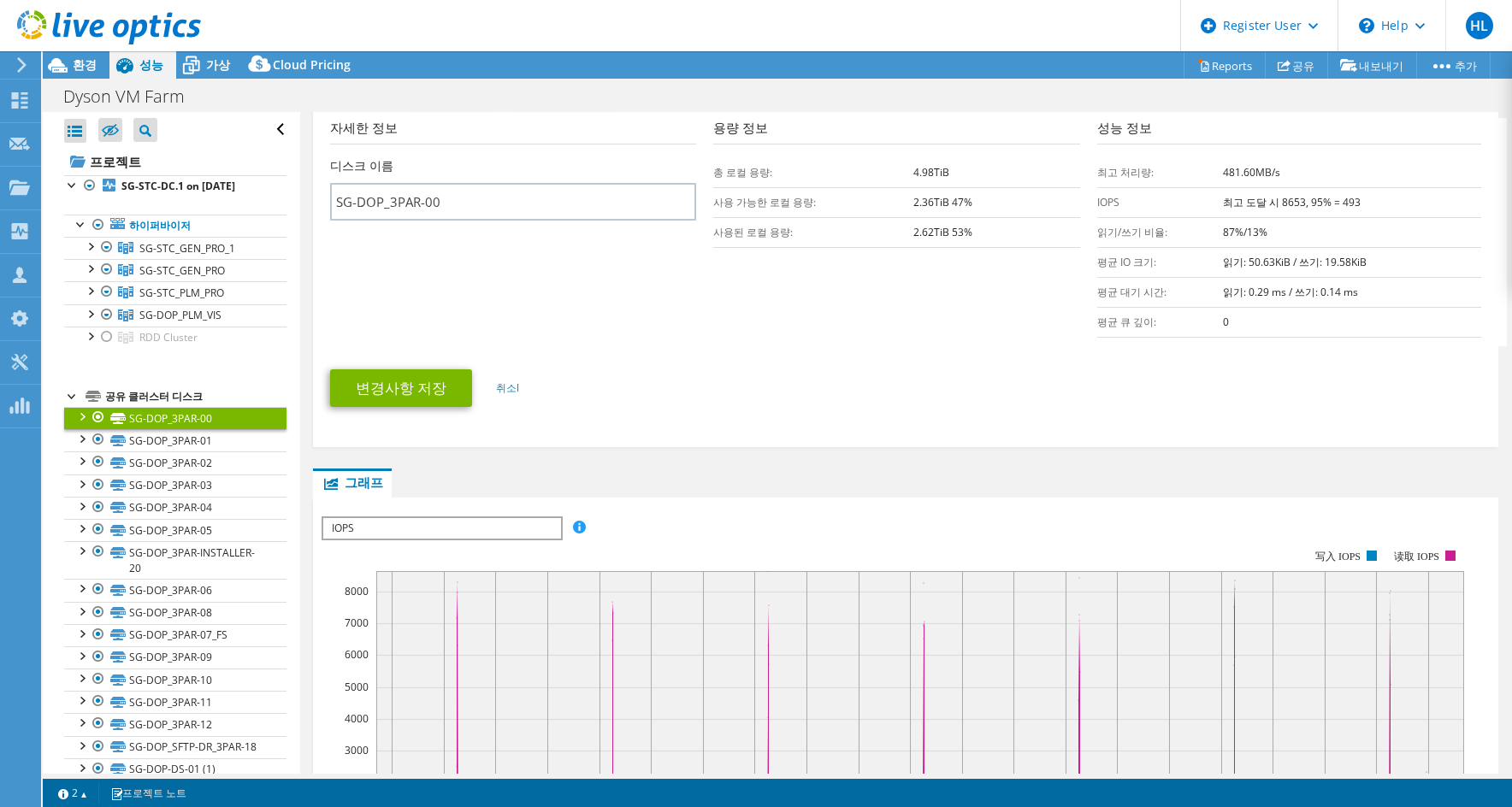
scroll to position [742, 0]
